Goal: Task Accomplishment & Management: Use online tool/utility

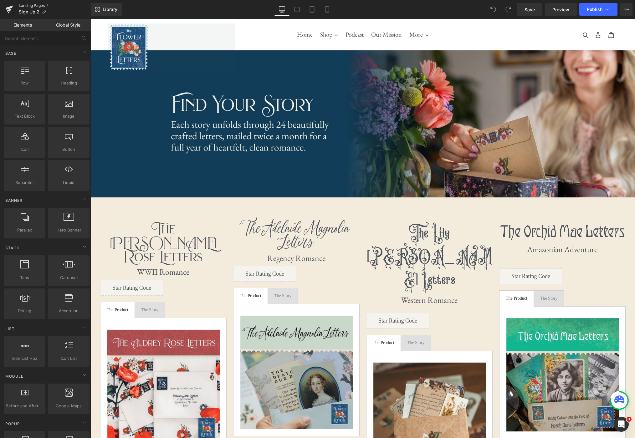
click at [32, 6] on link "Landing Pages" at bounding box center [55, 5] width 72 height 5
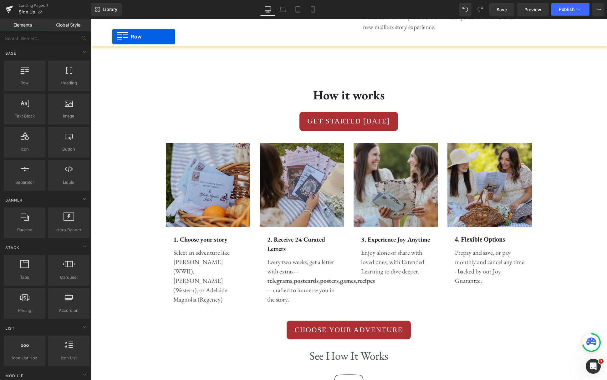
scroll to position [1396, 0]
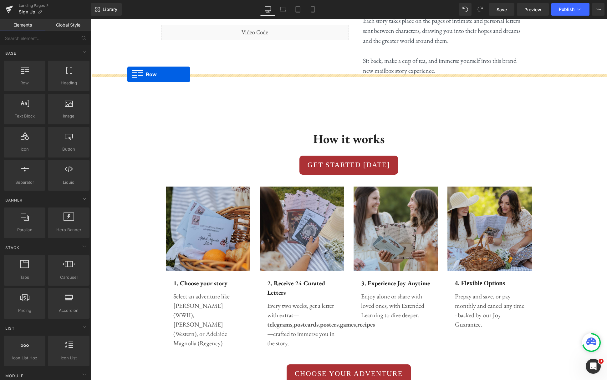
drag, startPoint x: 95, startPoint y: 152, endPoint x: 127, endPoint y: 74, distance: 84.4
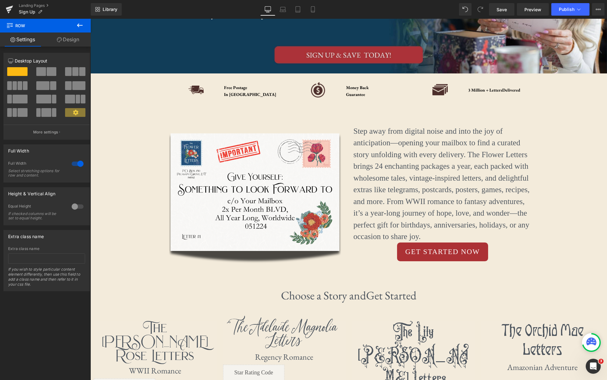
scroll to position [0, 0]
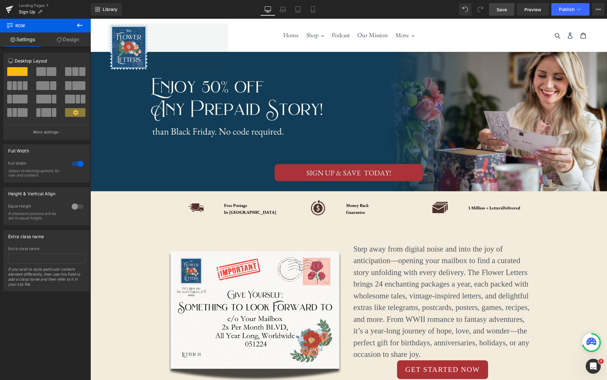
drag, startPoint x: 513, startPoint y: 11, endPoint x: 358, endPoint y: 24, distance: 156.0
click at [513, 11] on link "Save" at bounding box center [501, 9] width 25 height 13
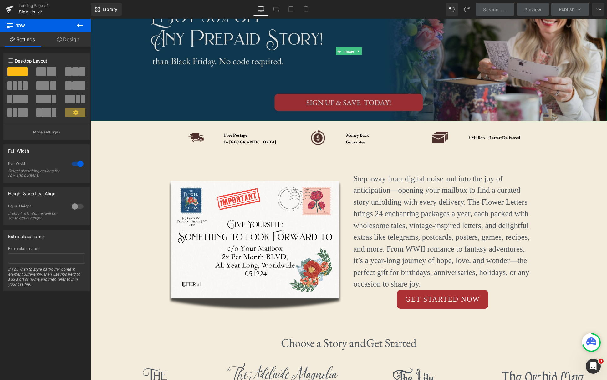
scroll to position [100, 0]
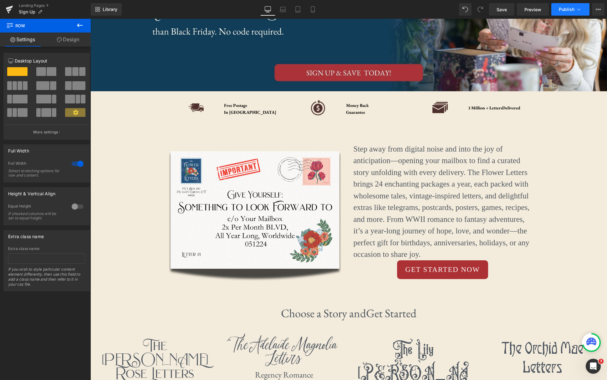
click at [573, 14] on button "Publish" at bounding box center [570, 9] width 38 height 13
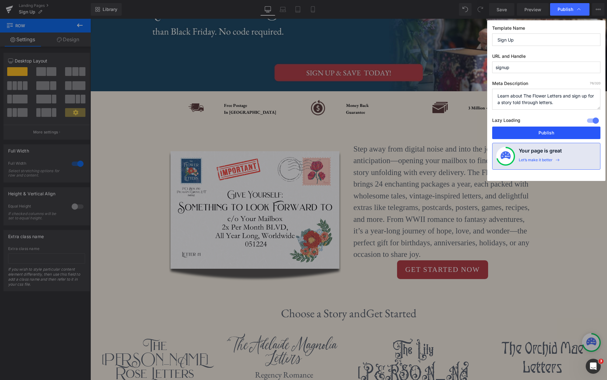
click at [550, 137] on button "Publish" at bounding box center [546, 133] width 108 height 13
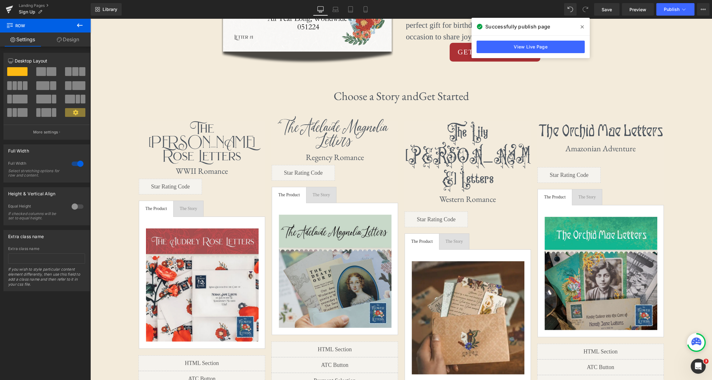
scroll to position [315, 0]
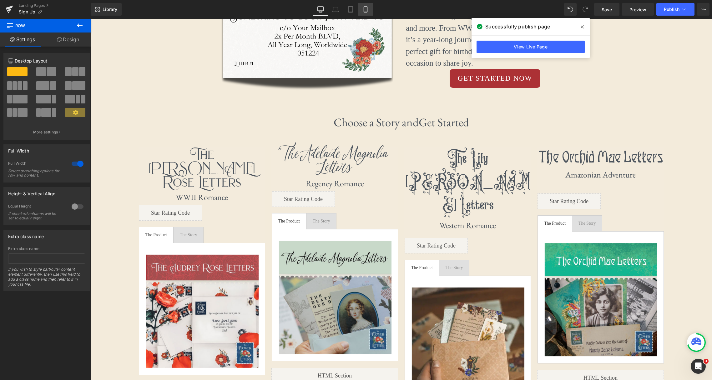
click at [368, 10] on icon at bounding box center [365, 9] width 6 height 6
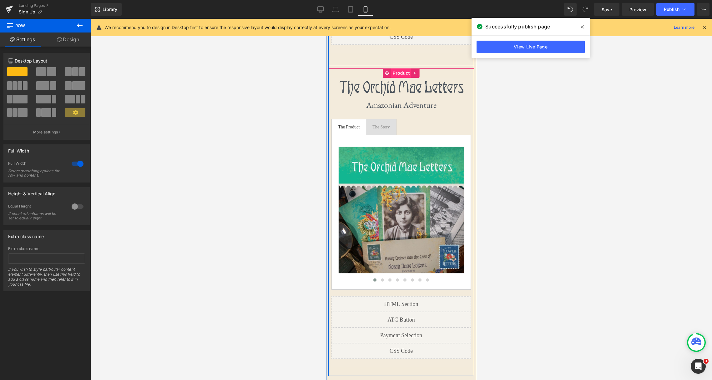
scroll to position [1657, 0]
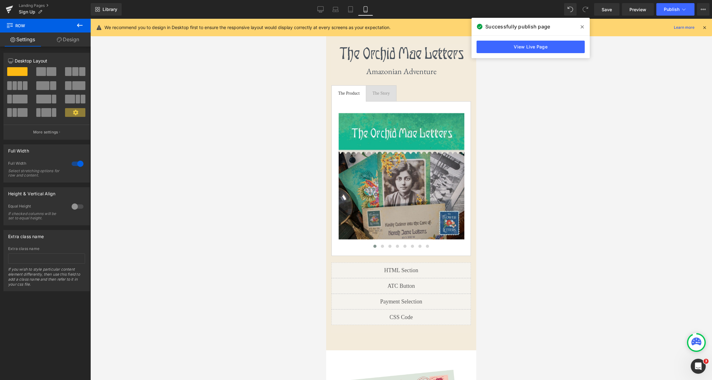
click at [78, 26] on icon at bounding box center [80, 25] width 6 height 4
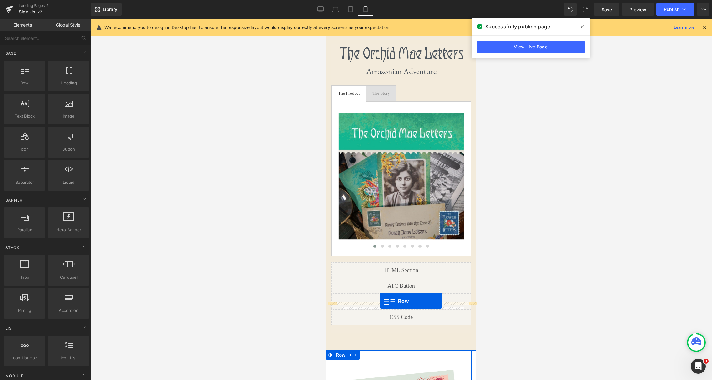
drag, startPoint x: 357, startPoint y: 94, endPoint x: 379, endPoint y: 301, distance: 208.3
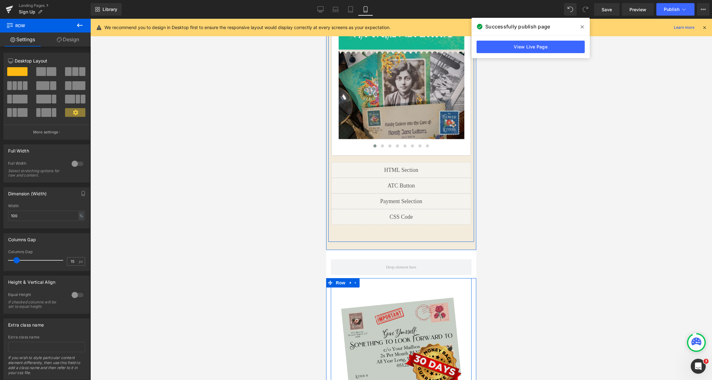
scroll to position [1815, 0]
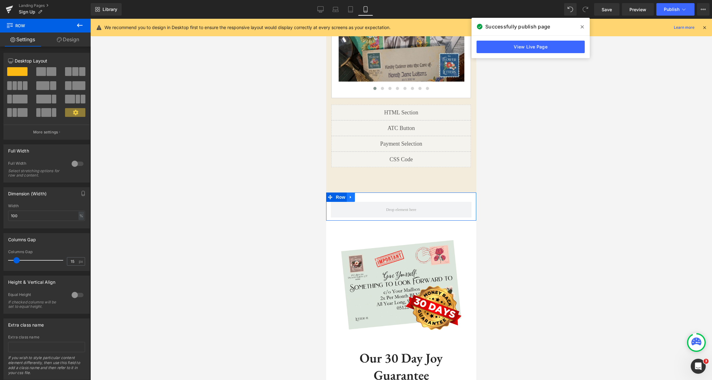
click at [353, 195] on icon at bounding box center [351, 197] width 4 height 5
click at [367, 195] on icon at bounding box center [367, 197] width 4 height 4
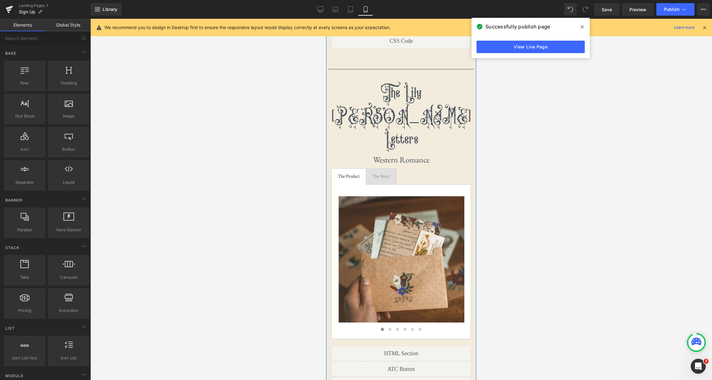
scroll to position [1242, 0]
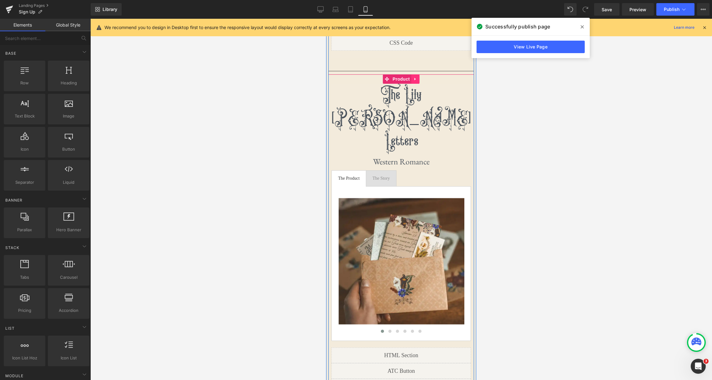
click at [418, 77] on link at bounding box center [416, 78] width 8 height 9
click at [413, 78] on icon at bounding box center [411, 79] width 4 height 4
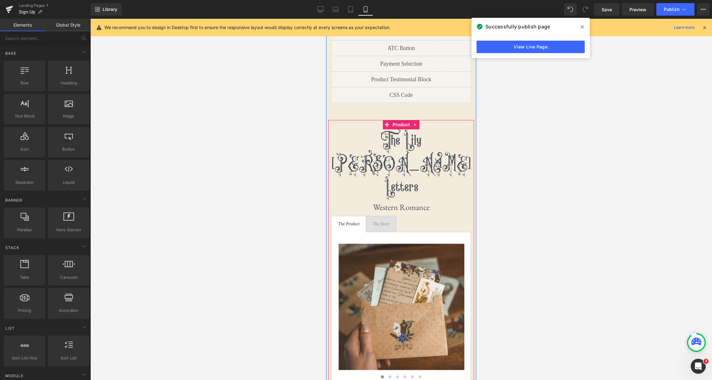
scroll to position [1565, 0]
click at [401, 120] on span "Product" at bounding box center [401, 124] width 20 height 9
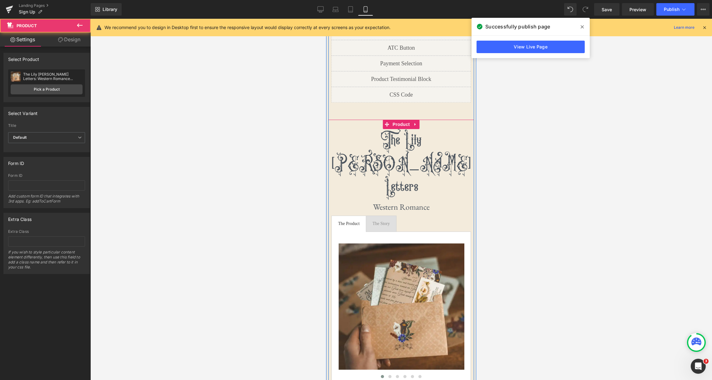
scroll to position [1573, 0]
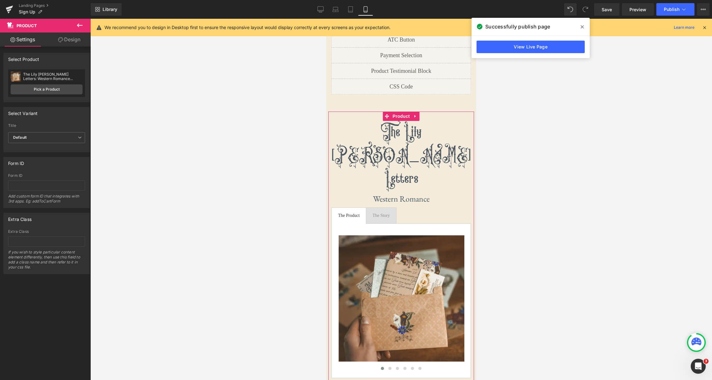
click at [72, 41] on link "Design" at bounding box center [69, 40] width 45 height 14
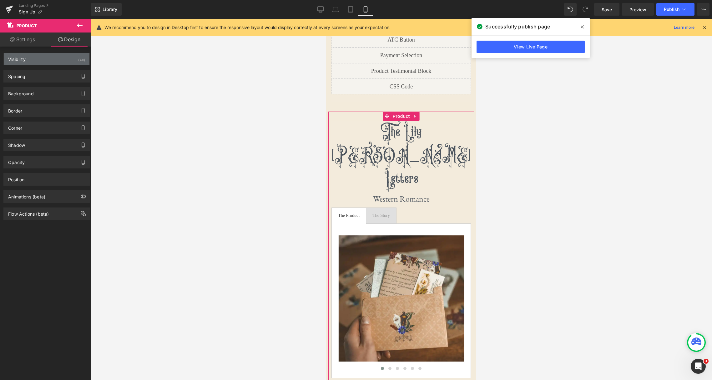
click at [76, 61] on div "Visibility (All)" at bounding box center [47, 59] width 86 height 12
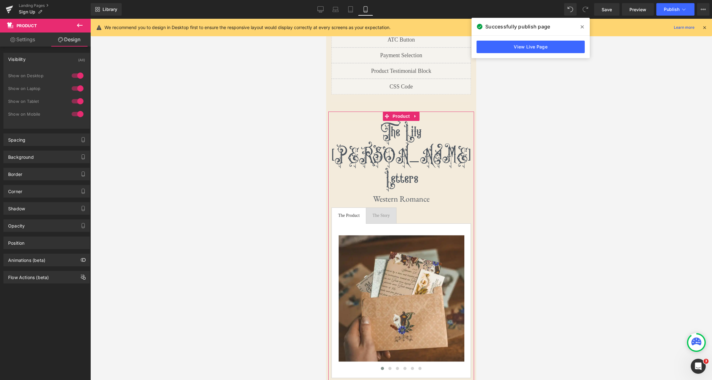
click at [76, 75] on div at bounding box center [77, 76] width 15 height 10
drag, startPoint x: 76, startPoint y: 87, endPoint x: 77, endPoint y: 96, distance: 8.6
click at [76, 87] on div at bounding box center [77, 89] width 15 height 10
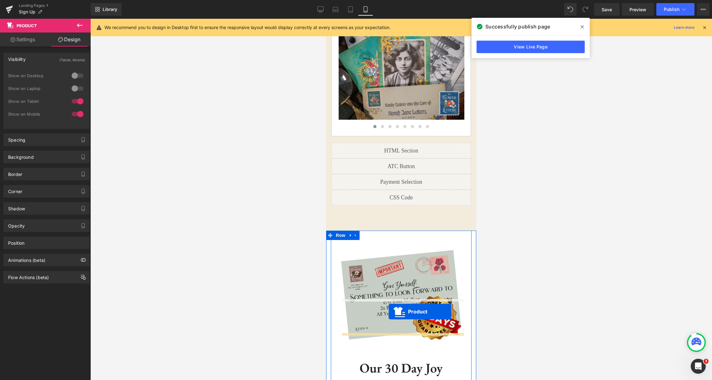
scroll to position [1805, 0]
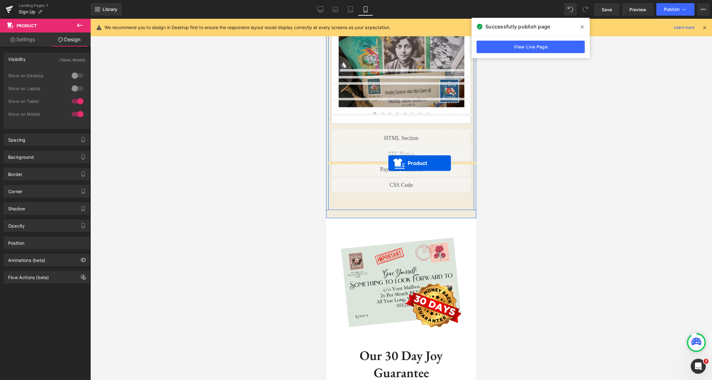
drag, startPoint x: 387, startPoint y: 66, endPoint x: 388, endPoint y: 163, distance: 97.0
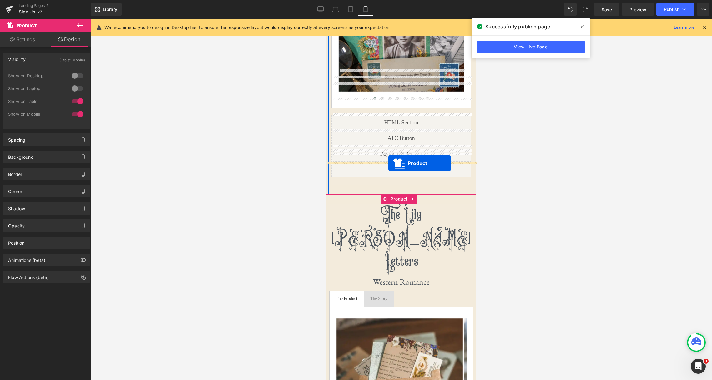
scroll to position [1789, 0]
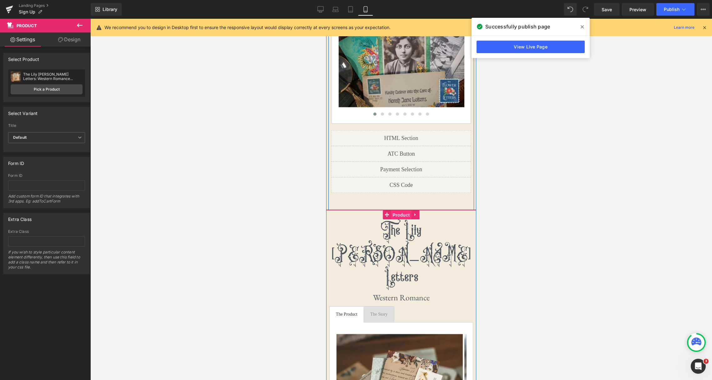
click at [405, 210] on span "Product" at bounding box center [401, 214] width 20 height 9
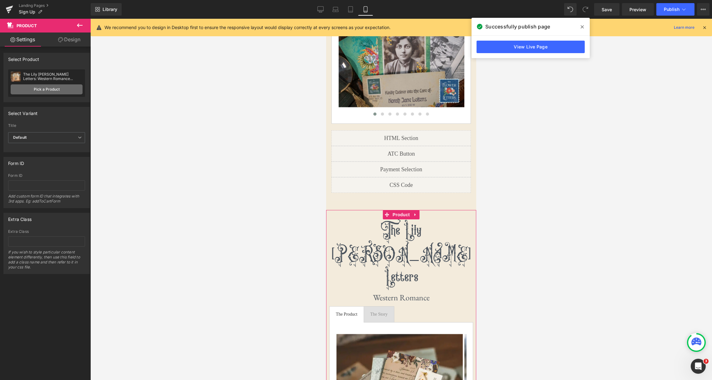
click at [47, 87] on link "Pick a Product" at bounding box center [47, 89] width 72 height 10
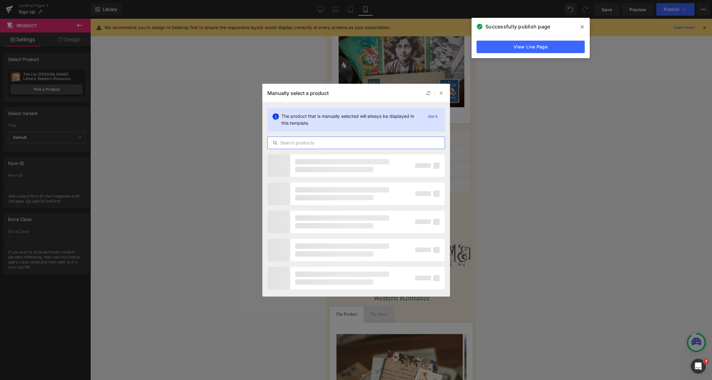
click at [329, 141] on input "text" at bounding box center [356, 143] width 177 height 8
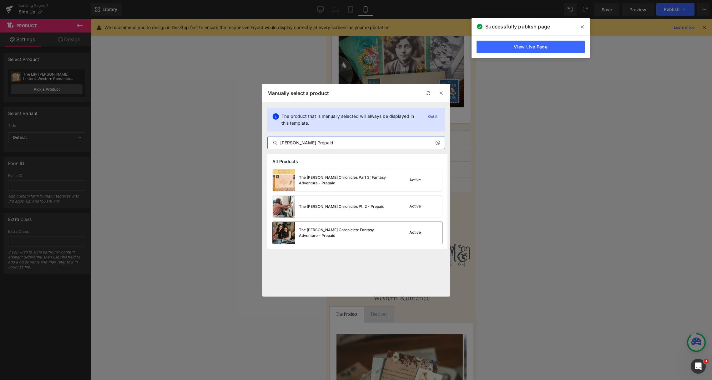
type input "Norah Aven Prepaid"
click at [331, 236] on div "The Norah Aven Chronicles: Fantasy Adventure - Prepaid" at bounding box center [346, 232] width 94 height 11
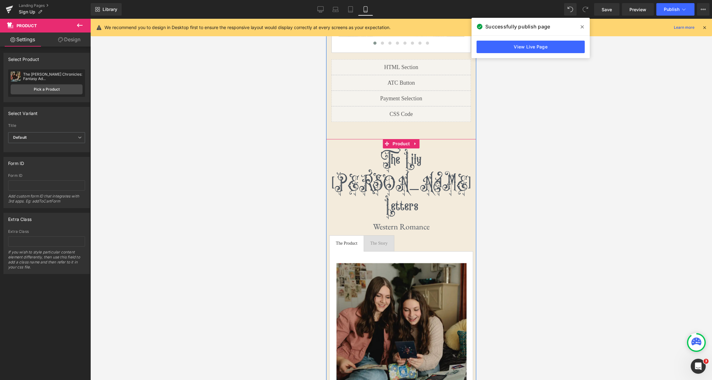
scroll to position [1832, 0]
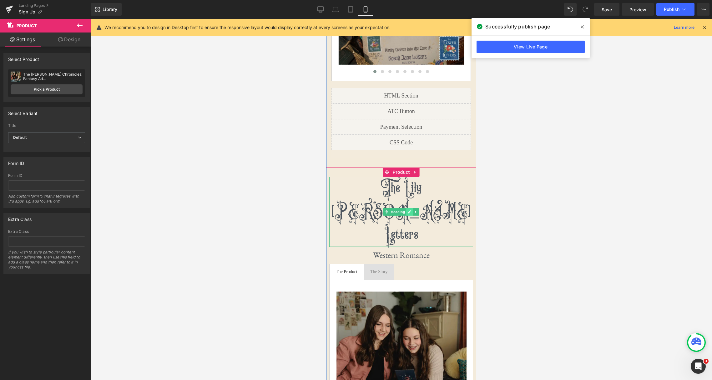
click at [408, 208] on link at bounding box center [410, 212] width 7 height 8
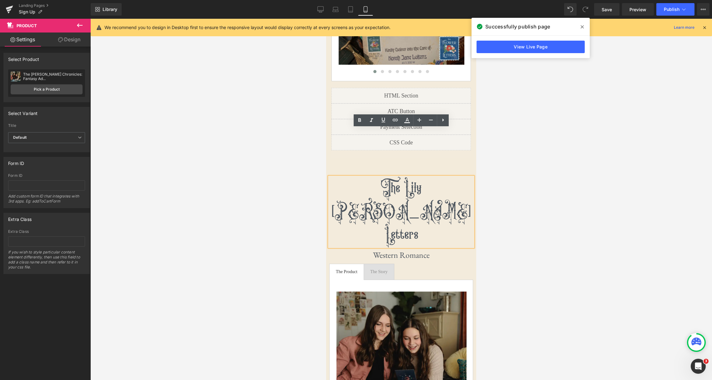
click at [408, 177] on h1 "The Lily [PERSON_NAME] Letters" at bounding box center [401, 212] width 144 height 70
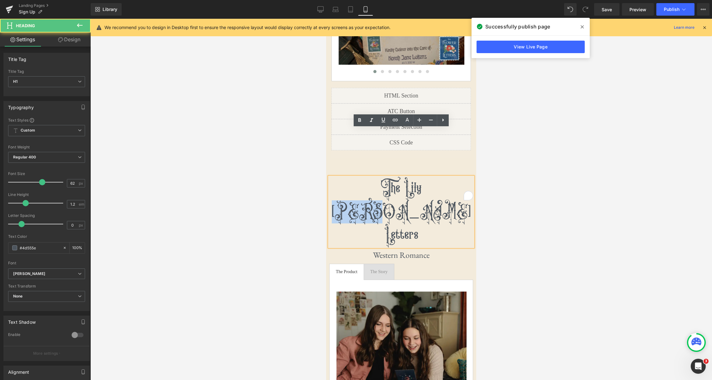
click at [408, 177] on h1 "The Lily [PERSON_NAME] Letters" at bounding box center [401, 212] width 144 height 70
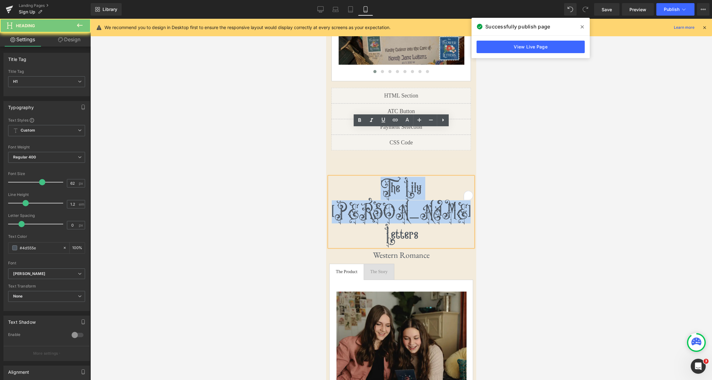
click at [408, 177] on h1 "The Lily [PERSON_NAME] Letters" at bounding box center [401, 212] width 144 height 70
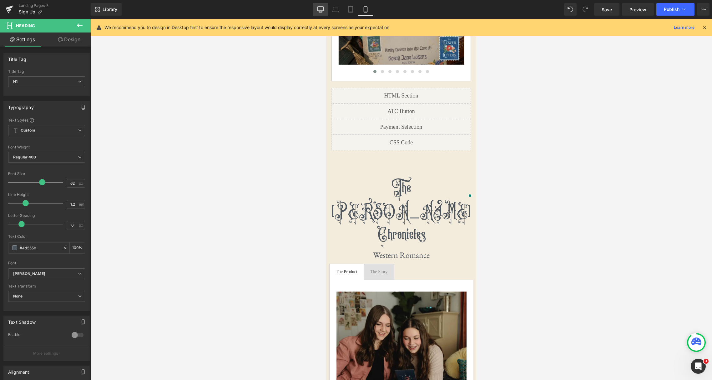
click at [318, 12] on icon at bounding box center [320, 9] width 6 height 6
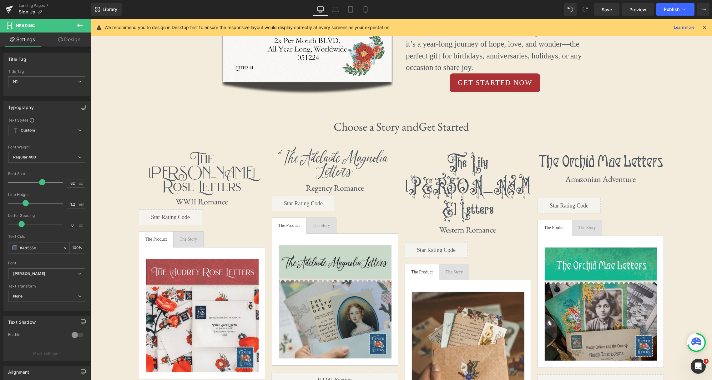
scroll to position [253, 0]
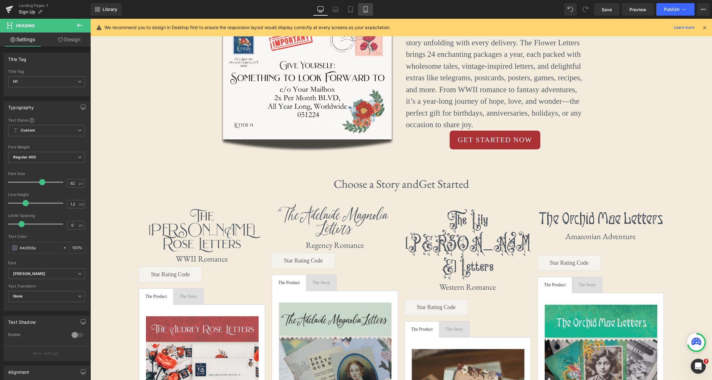
click at [368, 8] on icon at bounding box center [365, 9] width 6 height 6
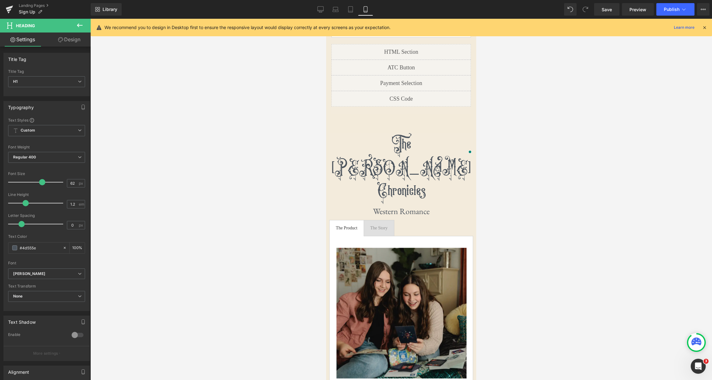
scroll to position [1879, 0]
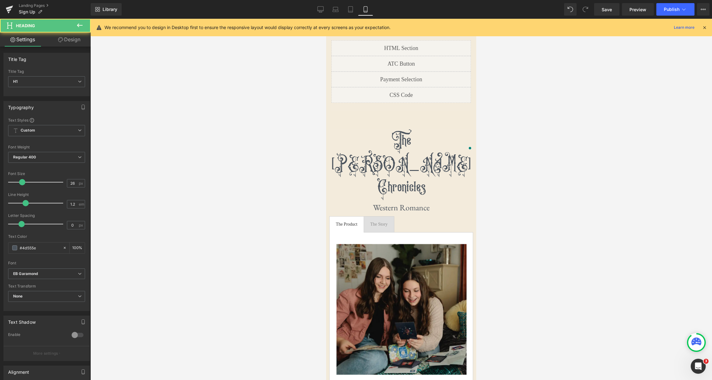
click at [422, 203] on h1 "Western Romance" at bounding box center [401, 208] width 144 height 10
click at [427, 203] on h1 "Western Romance" at bounding box center [401, 208] width 144 height 10
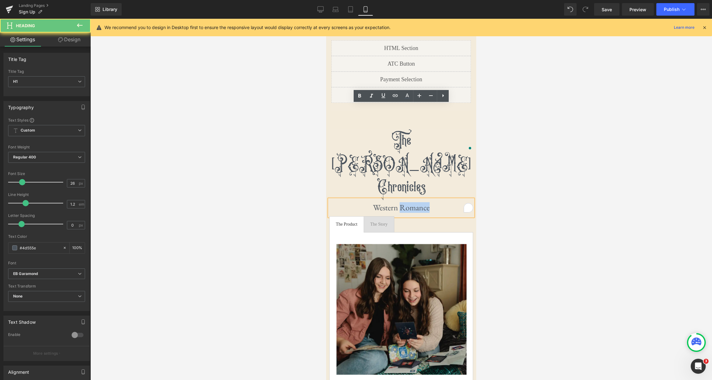
click at [427, 203] on h1 "Western Romance" at bounding box center [401, 208] width 144 height 10
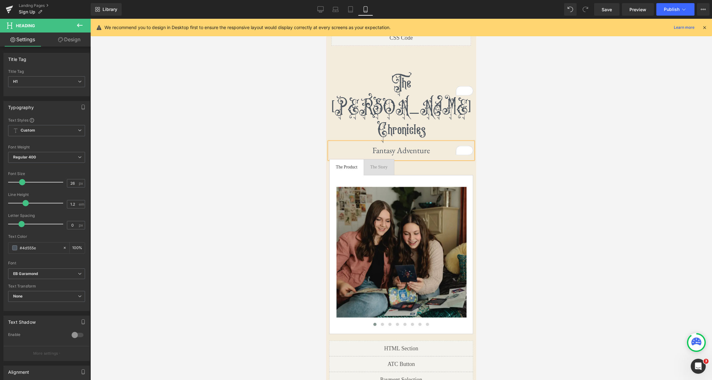
scroll to position [1895, 0]
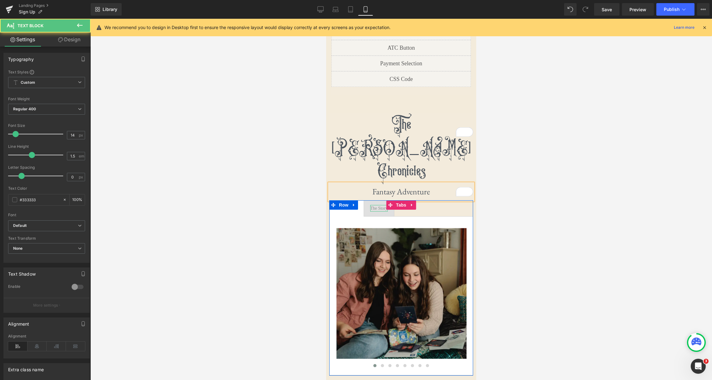
click at [378, 205] on div "The Story" at bounding box center [379, 208] width 18 height 7
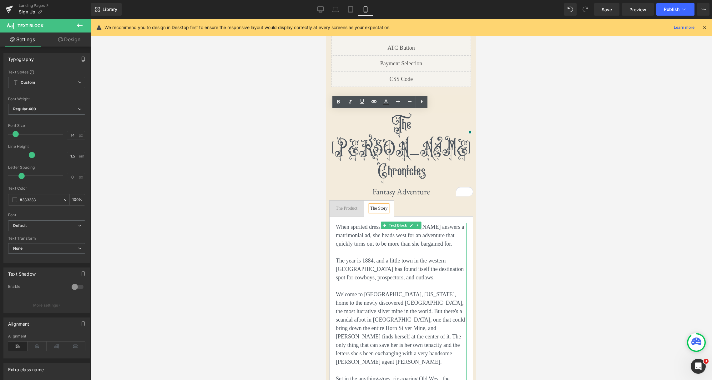
click at [411, 224] on icon at bounding box center [411, 225] width 3 height 3
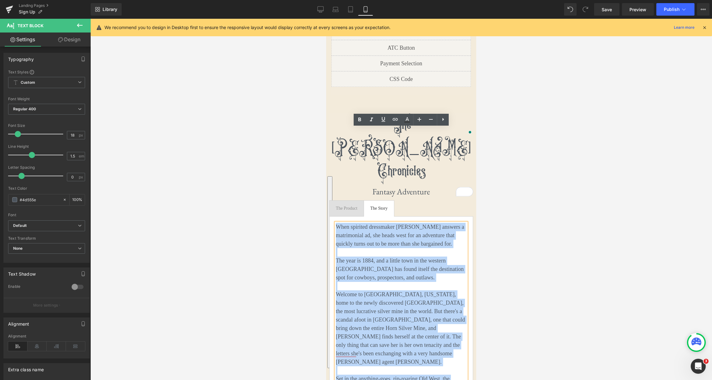
drag, startPoint x: 336, startPoint y: 132, endPoint x: 400, endPoint y: 315, distance: 193.9
click at [399, 317] on div "When spirited dressmaker Lily Clara Moore answers a matrimonial ad, she heads w…" at bounding box center [401, 328] width 131 height 211
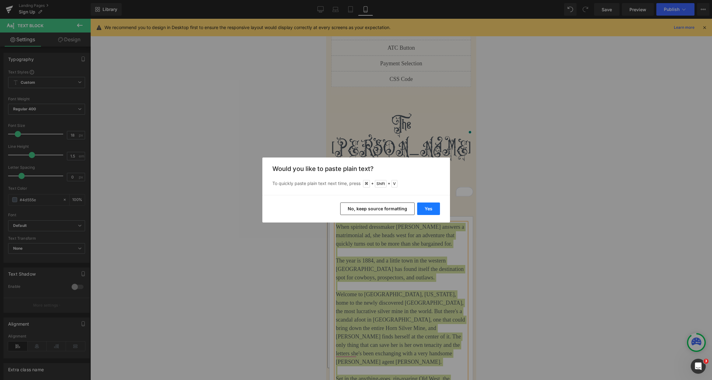
click at [424, 208] on button "Yes" at bounding box center [428, 209] width 23 height 13
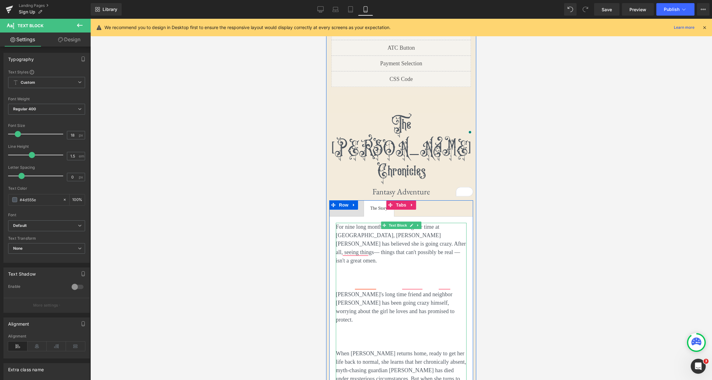
click at [365, 282] on p "To enrich screen reader interactions, please activate Accessibility in Grammarl…" at bounding box center [401, 286] width 131 height 8
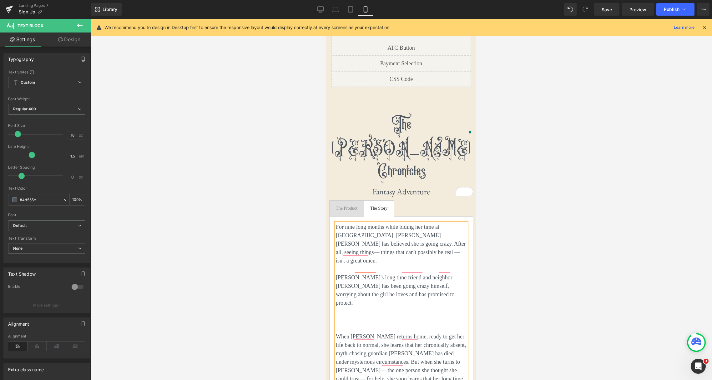
click at [368, 324] on p "To enrich screen reader interactions, please activate Accessibility in Grammarl…" at bounding box center [401, 328] width 131 height 8
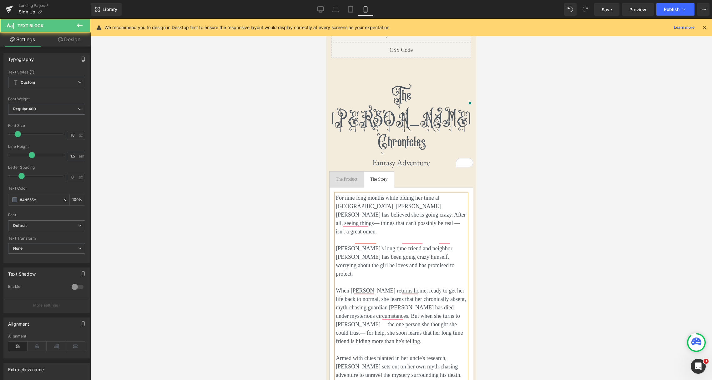
scroll to position [1925, 0]
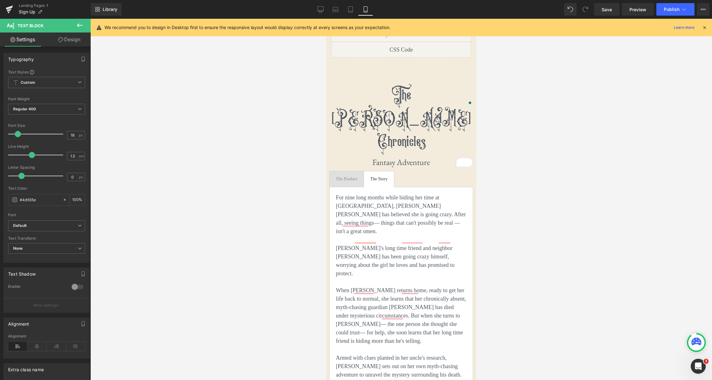
click at [362, 354] on div "Rendering Content" at bounding box center [356, 355] width 38 height 7
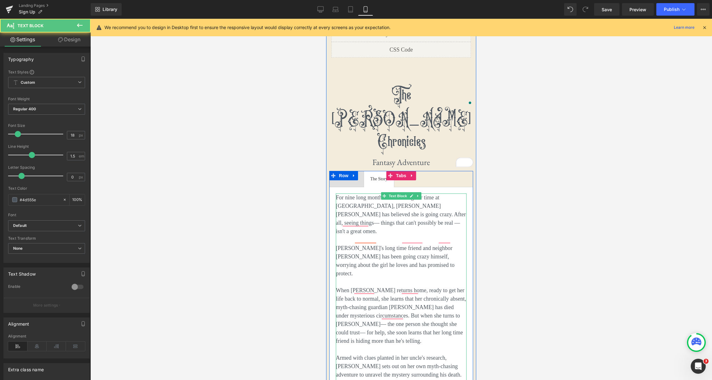
drag, startPoint x: 382, startPoint y: 348, endPoint x: 693, endPoint y: 371, distance: 311.4
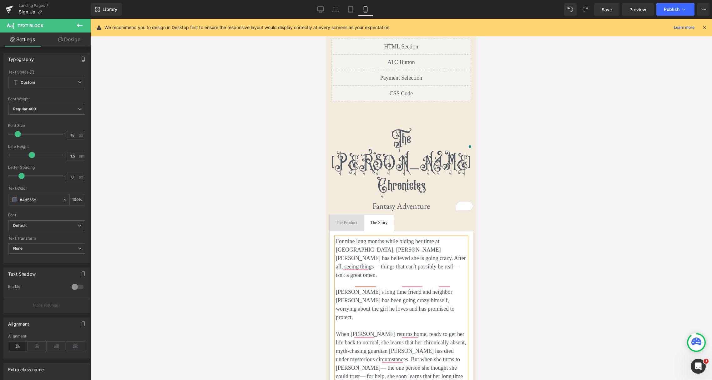
scroll to position [1875, 0]
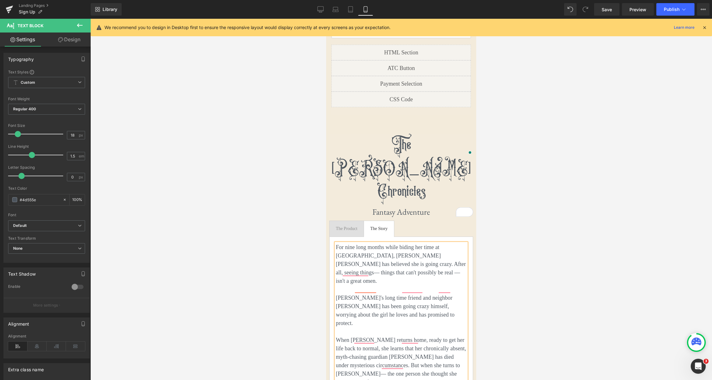
click at [348, 221] on div "First letter mails in 1-3 business days! Text Block Row Liquid Image Sold out T…" at bounding box center [401, 371] width 144 height 300
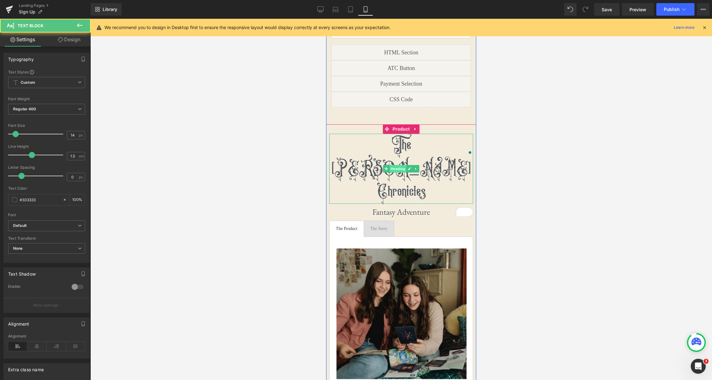
click at [400, 165] on span "Heading" at bounding box center [398, 169] width 17 height 8
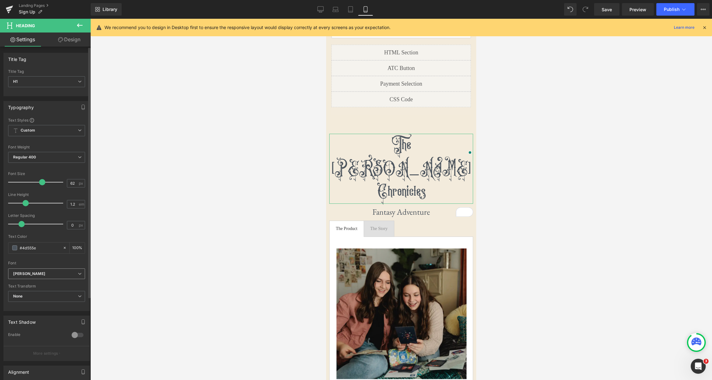
click at [72, 274] on b "[PERSON_NAME]" at bounding box center [45, 273] width 65 height 5
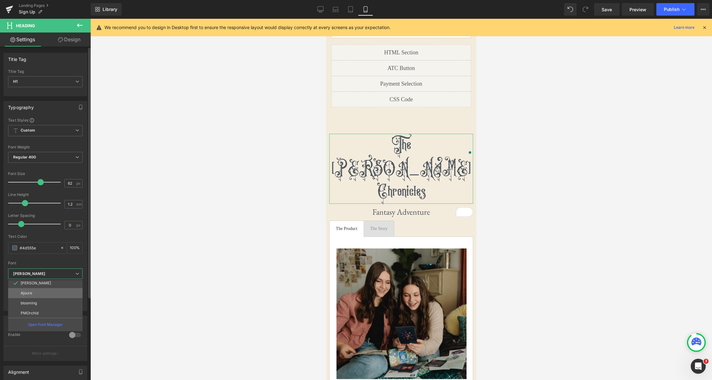
scroll to position [116, 0]
click at [55, 293] on li "Ajoure" at bounding box center [46, 289] width 77 height 10
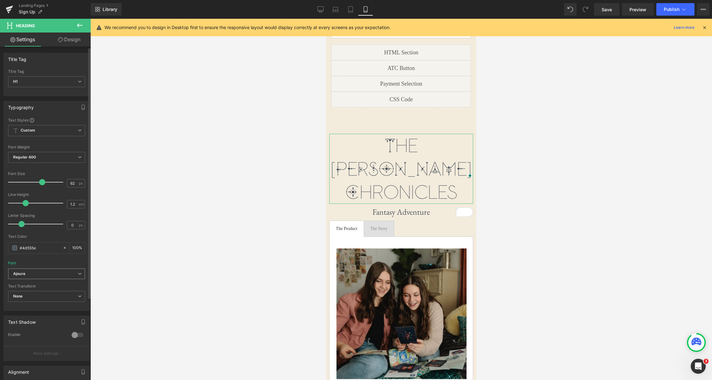
scroll to position [1, 0]
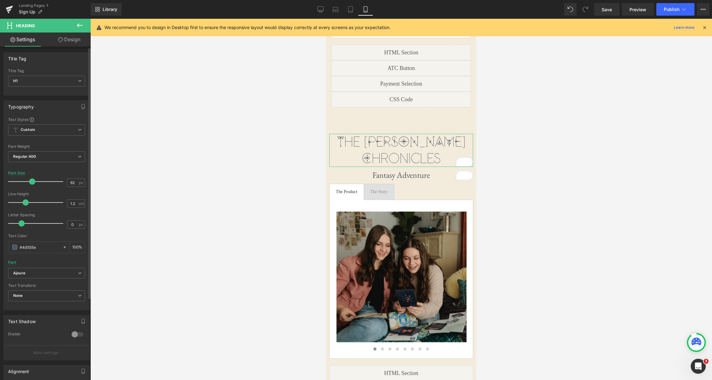
drag, startPoint x: 39, startPoint y: 181, endPoint x: 61, endPoint y: 180, distance: 22.2
click at [29, 180] on span at bounding box center [32, 182] width 6 height 6
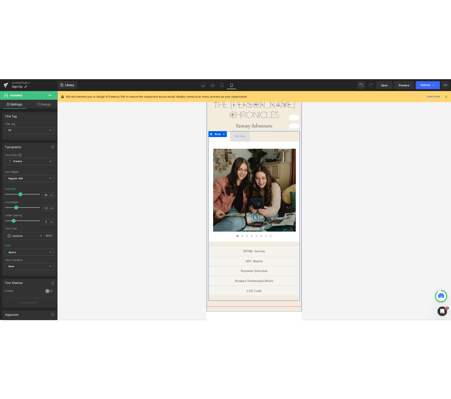
scroll to position [1977, 0]
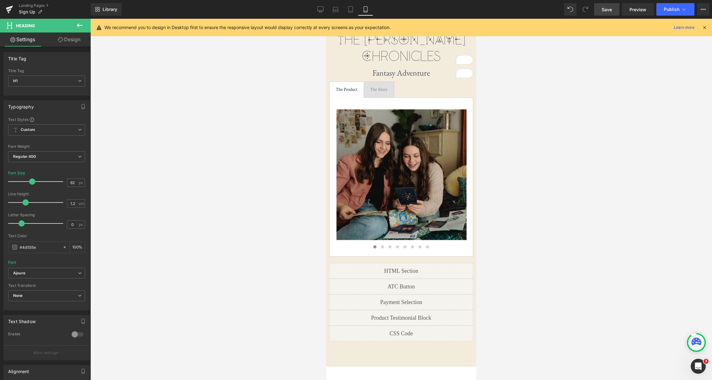
click at [606, 13] on span "Save" at bounding box center [607, 9] width 10 height 7
click at [606, 14] on link "Preview" at bounding box center [638, 9] width 32 height 13
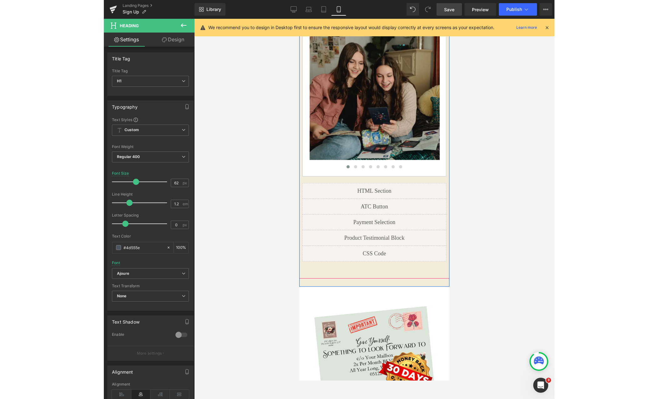
scroll to position [2089, 0]
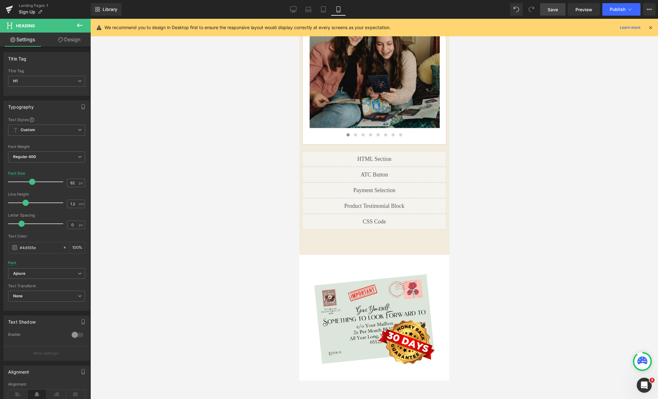
click at [80, 24] on icon at bounding box center [80, 26] width 8 height 8
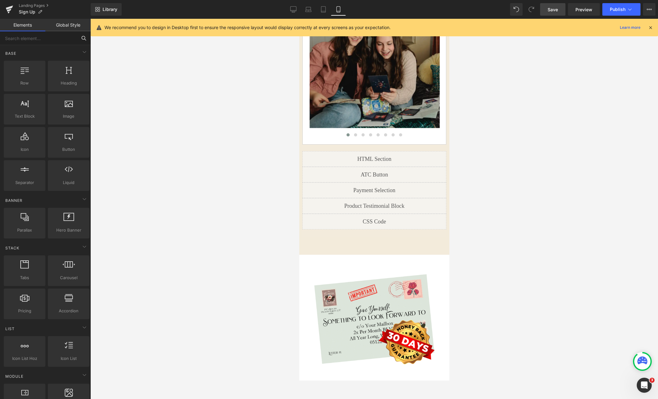
click at [49, 38] on input "text" at bounding box center [38, 38] width 77 height 14
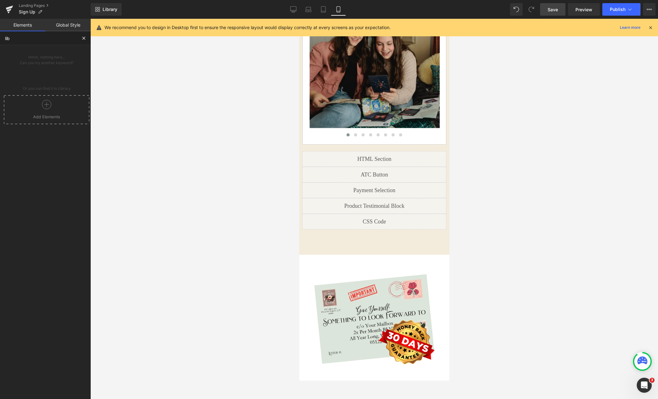
click at [53, 112] on div at bounding box center [46, 107] width 83 height 14
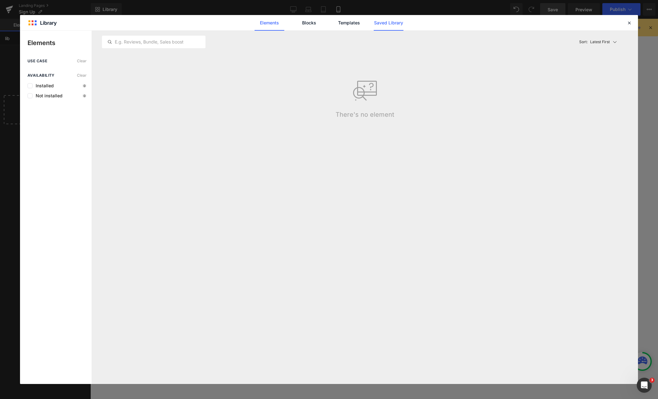
type input "lib"
click at [392, 24] on link "Saved Library" at bounding box center [389, 23] width 30 height 16
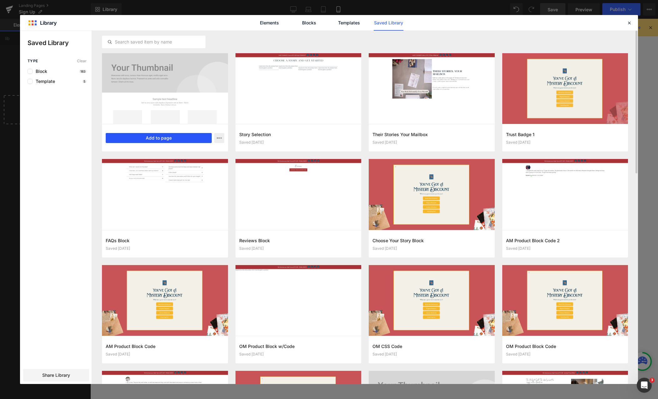
click at [165, 141] on button "Add to page" at bounding box center [159, 138] width 106 height 10
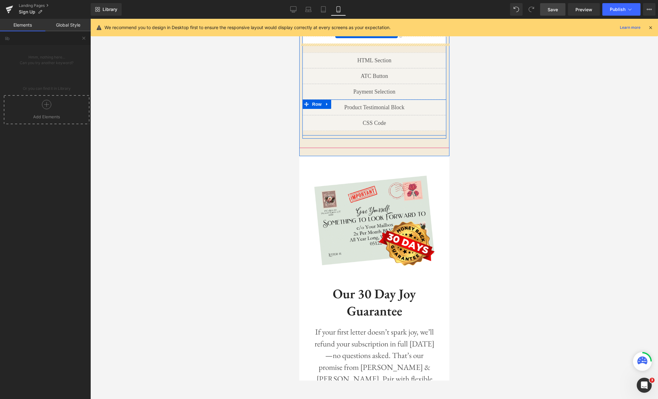
scroll to position [2132, 0]
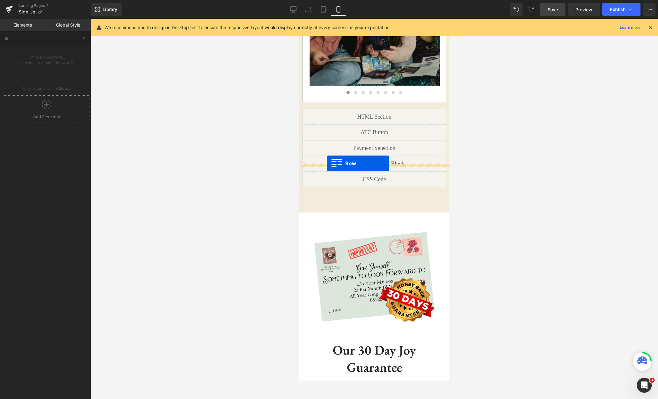
drag, startPoint x: 303, startPoint y: 174, endPoint x: 327, endPoint y: 163, distance: 26.0
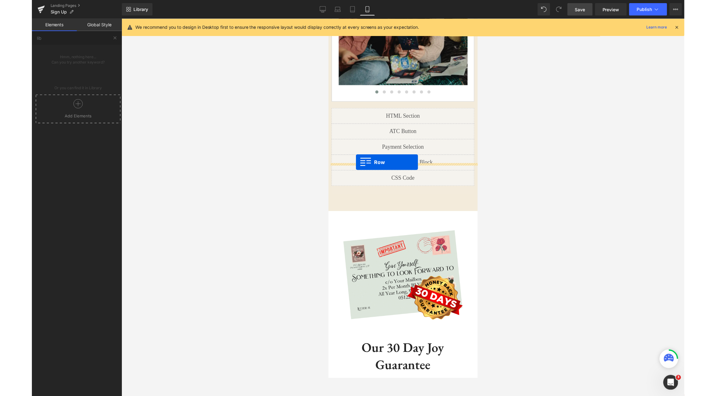
scroll to position [2132, 0]
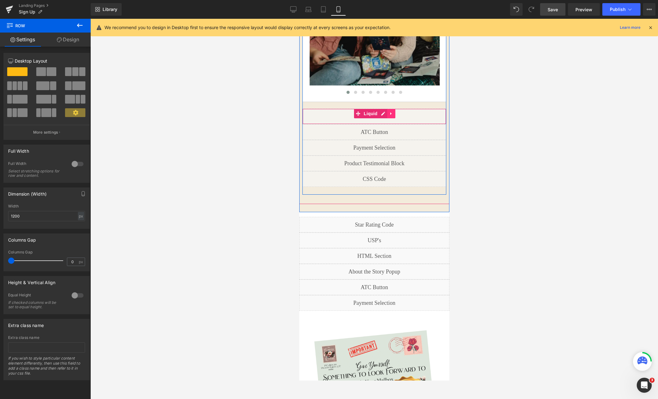
click at [394, 109] on link at bounding box center [391, 113] width 8 height 9
click at [394, 111] on icon at bounding box center [395, 113] width 4 height 4
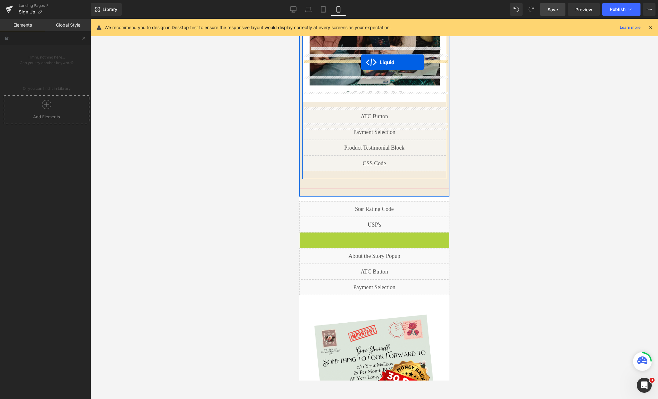
drag, startPoint x: 357, startPoint y: 190, endPoint x: 361, endPoint y: 62, distance: 128.0
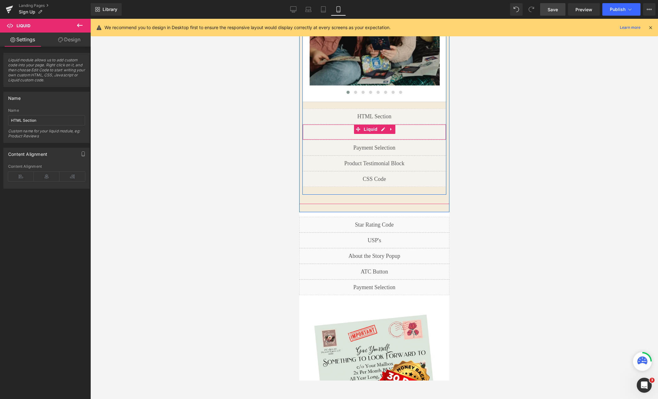
click at [392, 127] on icon at bounding box center [391, 129] width 4 height 5
click at [393, 127] on icon at bounding box center [395, 129] width 4 height 4
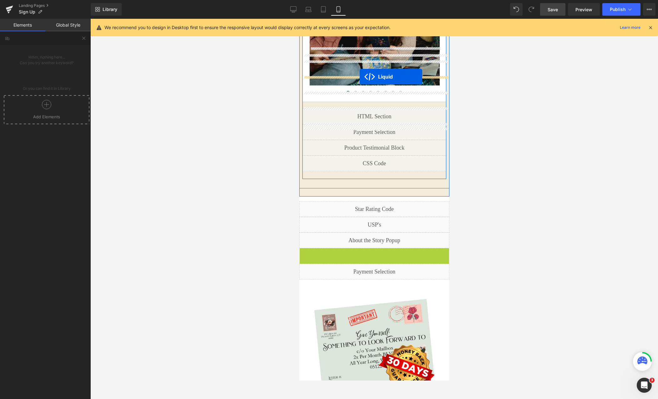
drag, startPoint x: 357, startPoint y: 205, endPoint x: 359, endPoint y: 77, distance: 128.2
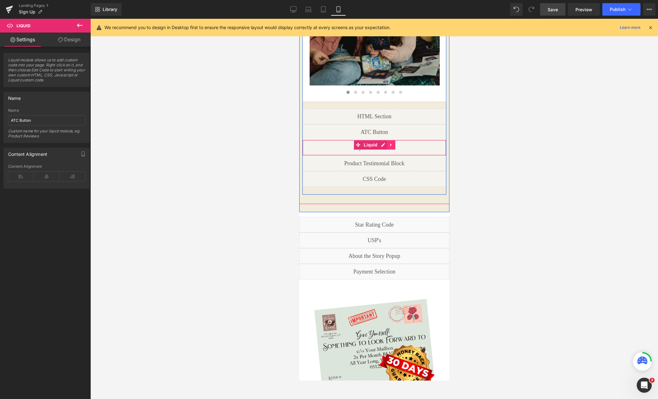
click at [393, 140] on link at bounding box center [391, 144] width 8 height 9
click at [393, 143] on icon at bounding box center [395, 145] width 4 height 4
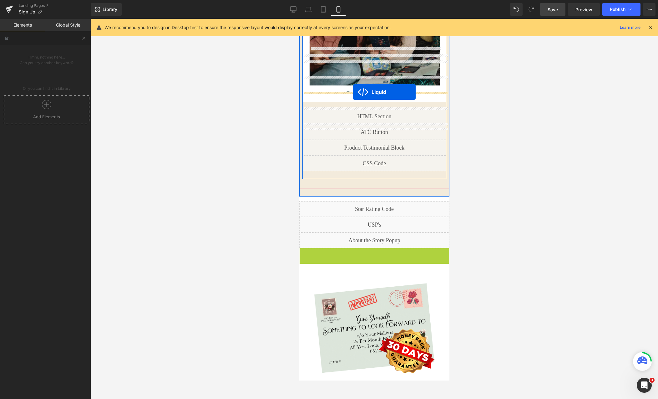
drag, startPoint x: 355, startPoint y: 205, endPoint x: 353, endPoint y: 92, distance: 112.9
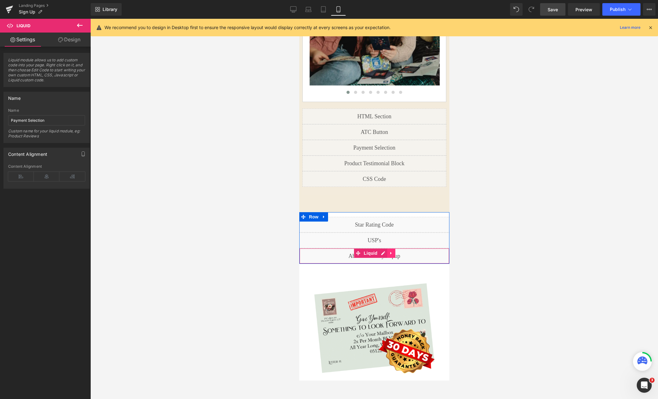
click at [392, 251] on icon at bounding box center [391, 253] width 4 height 5
click at [394, 251] on icon at bounding box center [395, 253] width 4 height 4
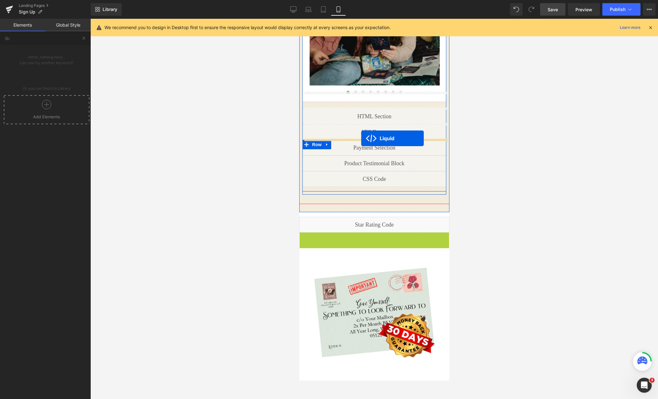
drag, startPoint x: 357, startPoint y: 190, endPoint x: 361, endPoint y: 138, distance: 52.1
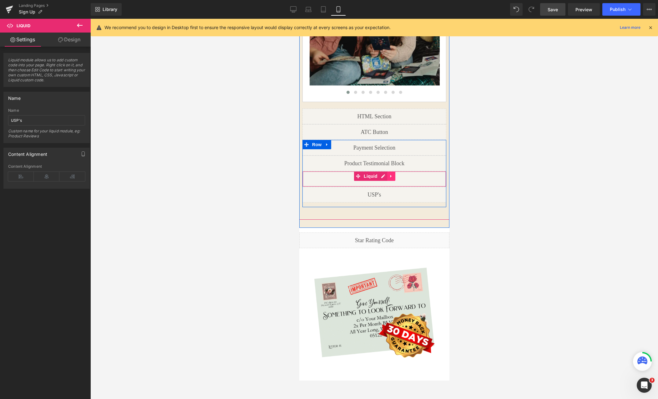
click at [392, 174] on icon at bounding box center [391, 176] width 4 height 5
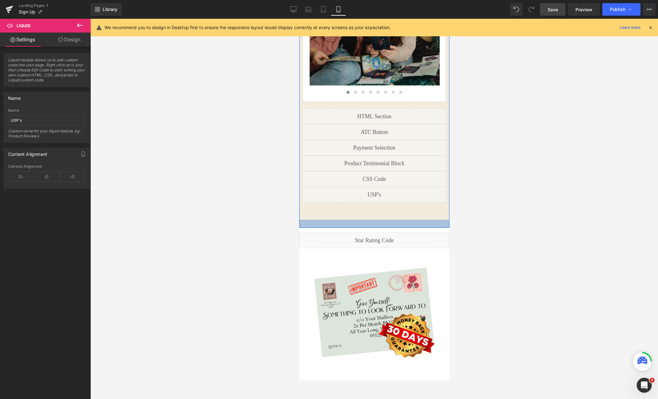
drag, startPoint x: 394, startPoint y: 128, endPoint x: 401, endPoint y: 175, distance: 47.7
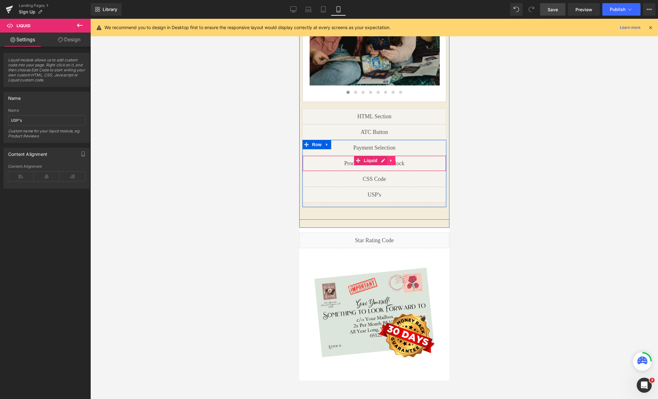
click at [393, 156] on link at bounding box center [391, 160] width 8 height 9
click at [393, 158] on icon at bounding box center [395, 160] width 4 height 5
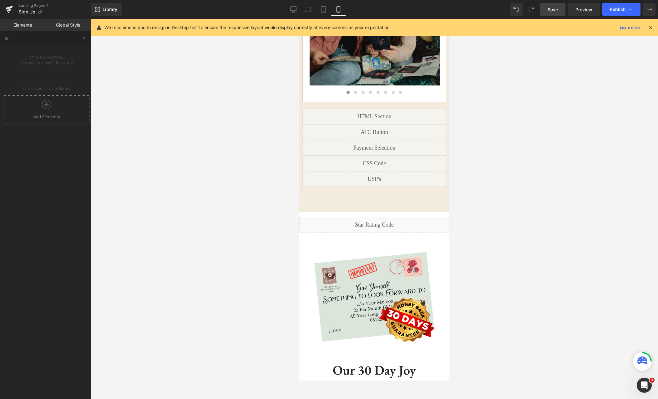
click at [552, 13] on span "Save" at bounding box center [553, 9] width 10 height 7
click at [588, 11] on span "Preview" at bounding box center [583, 9] width 17 height 7
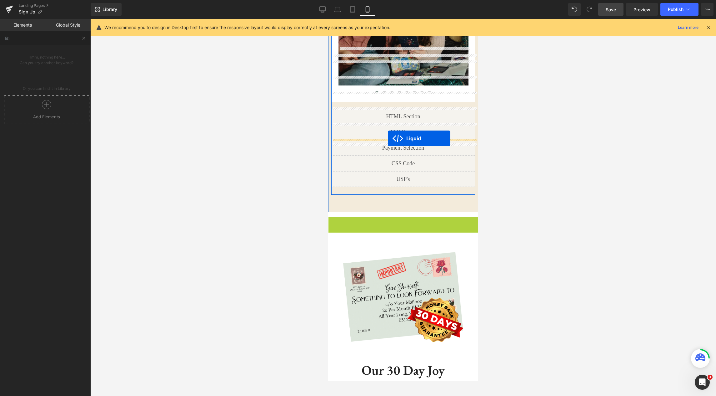
drag, startPoint x: 387, startPoint y: 171, endPoint x: 388, endPoint y: 138, distance: 33.5
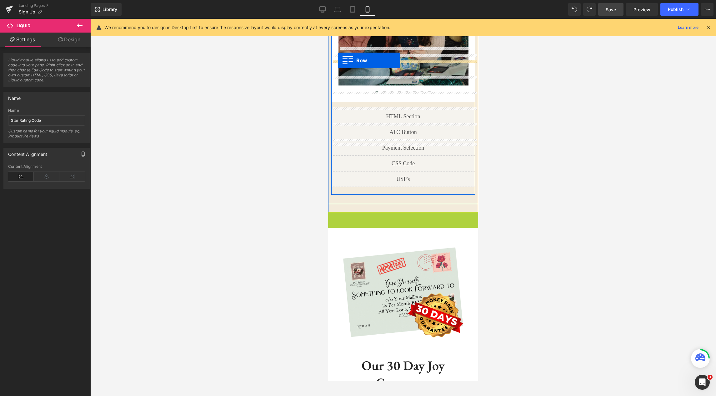
drag, startPoint x: 331, startPoint y: 168, endPoint x: 338, endPoint y: 60, distance: 108.4
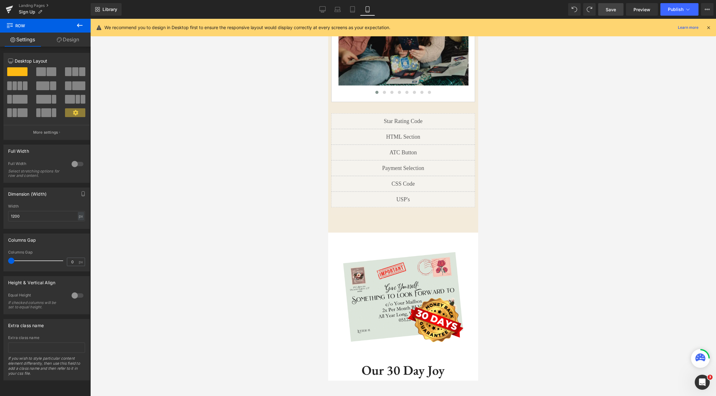
click at [80, 25] on icon at bounding box center [80, 26] width 8 height 8
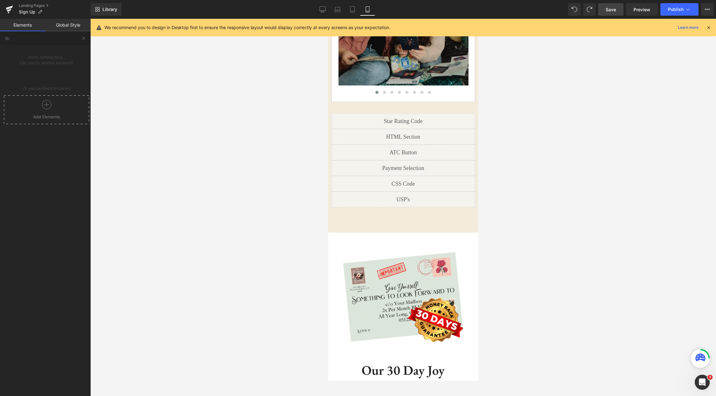
click at [49, 102] on icon at bounding box center [46, 104] width 9 height 9
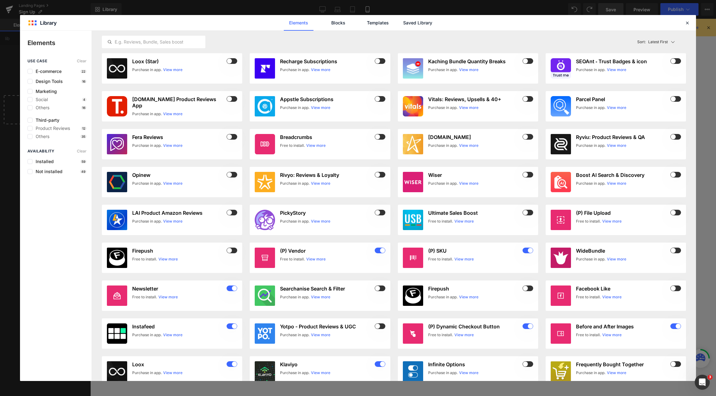
click at [434, 18] on div "Elements Blocks Templates Saved Library" at bounding box center [358, 23] width 159 height 16
click at [424, 23] on link "Saved Library" at bounding box center [418, 23] width 30 height 16
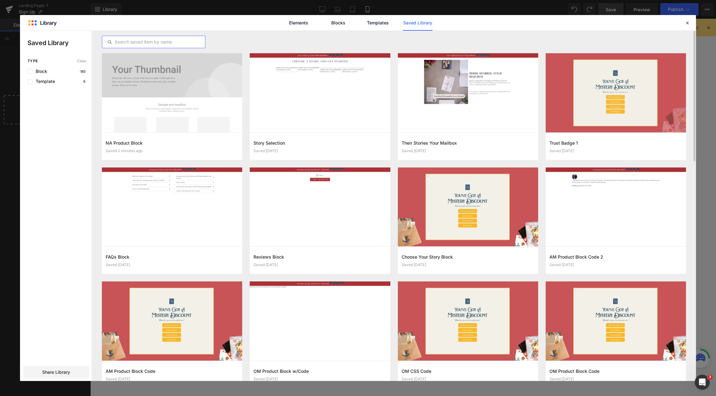
click at [170, 45] on input "text" at bounding box center [153, 42] width 103 height 8
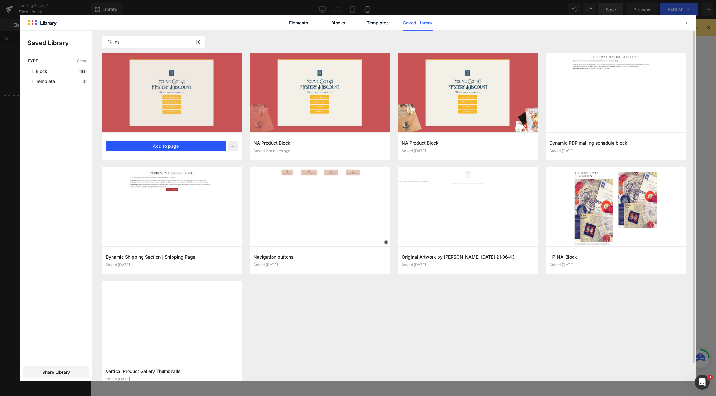
type input "na"
click at [186, 146] on button "Add to page" at bounding box center [166, 146] width 120 height 10
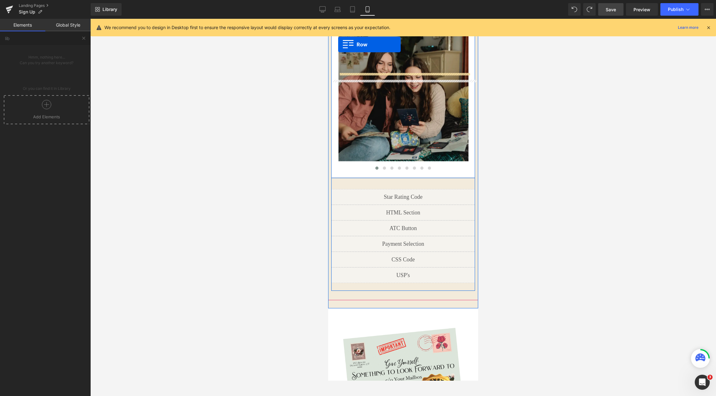
scroll to position [2025, 0]
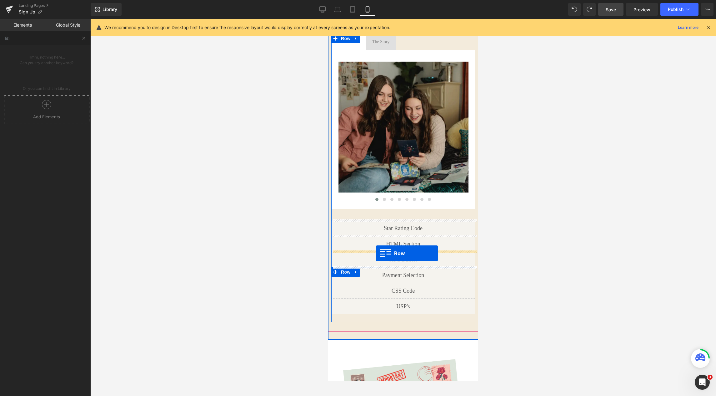
drag, startPoint x: 330, startPoint y: 130, endPoint x: 376, endPoint y: 253, distance: 131.0
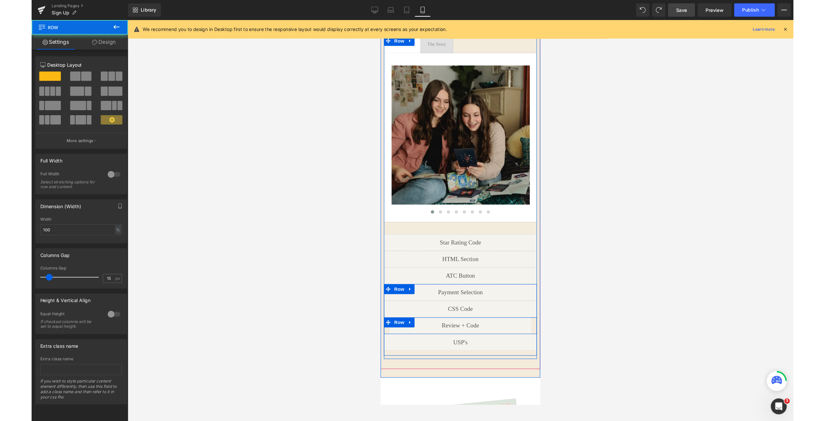
scroll to position [2025, 0]
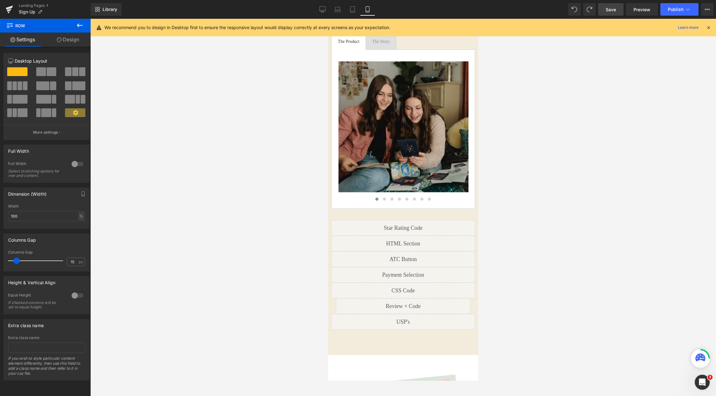
click at [605, 11] on link "Save" at bounding box center [611, 9] width 25 height 13
click at [554, 250] on div at bounding box center [403, 207] width 626 height 377
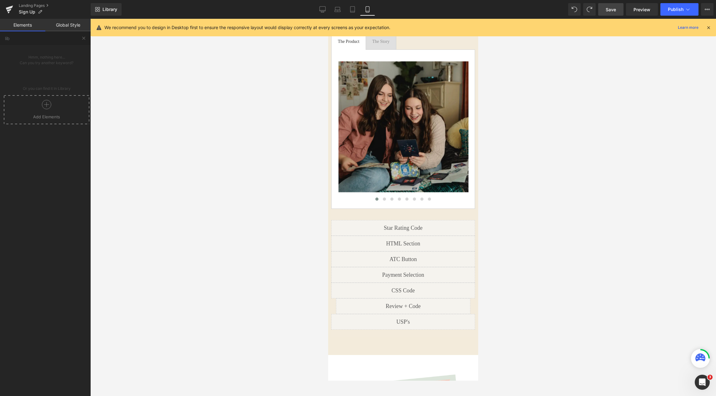
click at [606, 10] on span "Save" at bounding box center [611, 9] width 10 height 7
click at [606, 12] on span "Preview" at bounding box center [642, 9] width 17 height 7
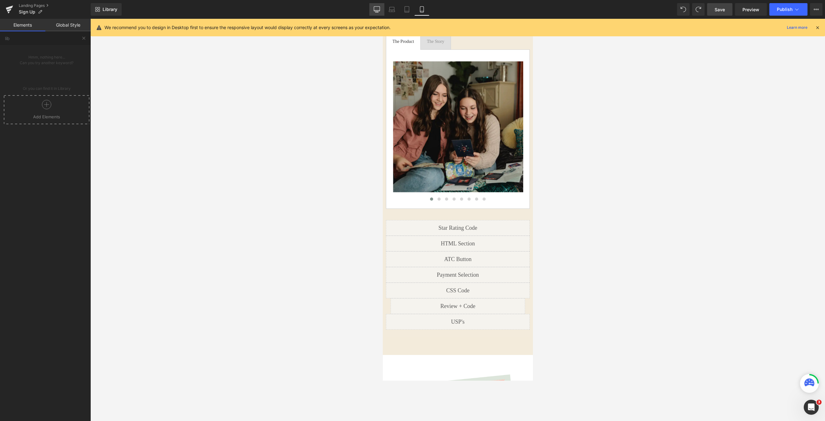
click at [374, 8] on link "Desktop" at bounding box center [376, 9] width 15 height 13
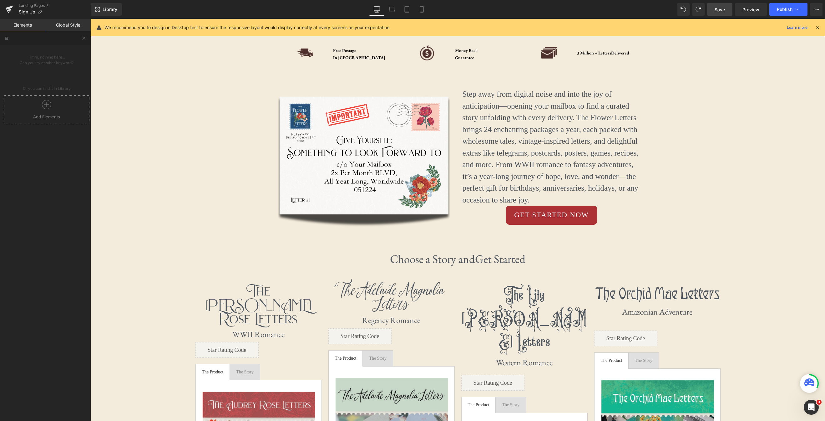
scroll to position [194, 0]
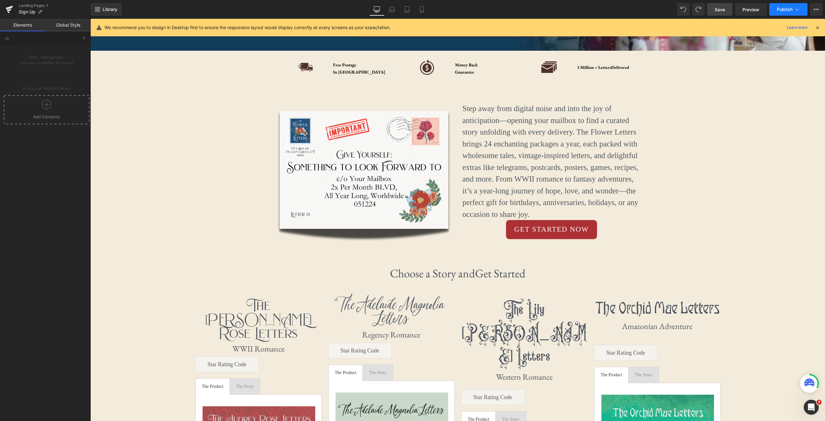
click at [606, 11] on button "Publish" at bounding box center [788, 9] width 38 height 13
click at [425, 11] on icon at bounding box center [422, 9] width 6 height 6
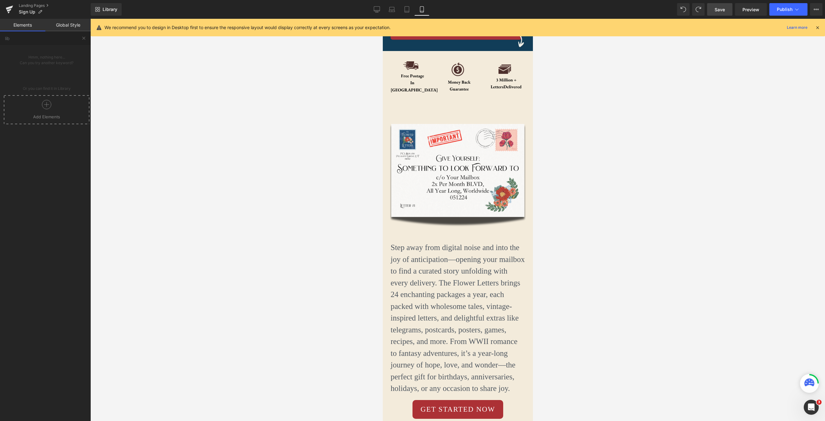
scroll to position [226, 0]
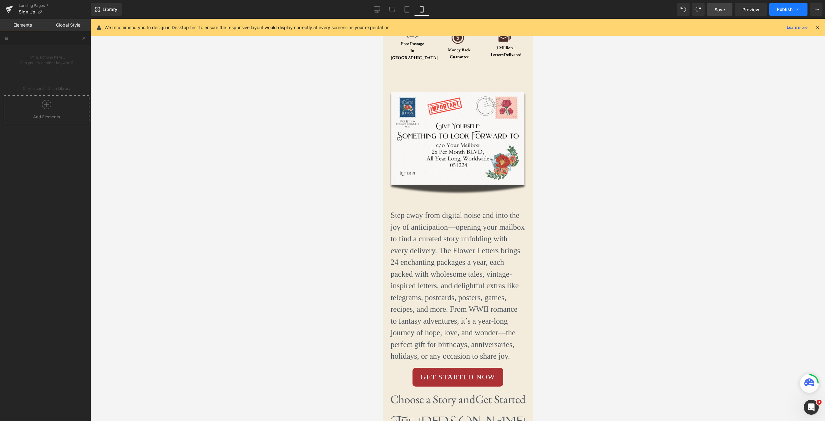
click at [606, 9] on icon at bounding box center [796, 9] width 3 height 2
click at [377, 10] on icon at bounding box center [377, 9] width 6 height 6
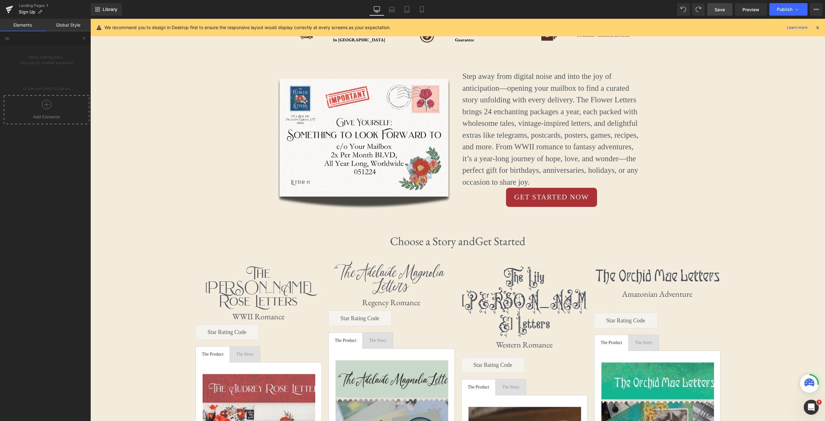
scroll to position [256, 0]
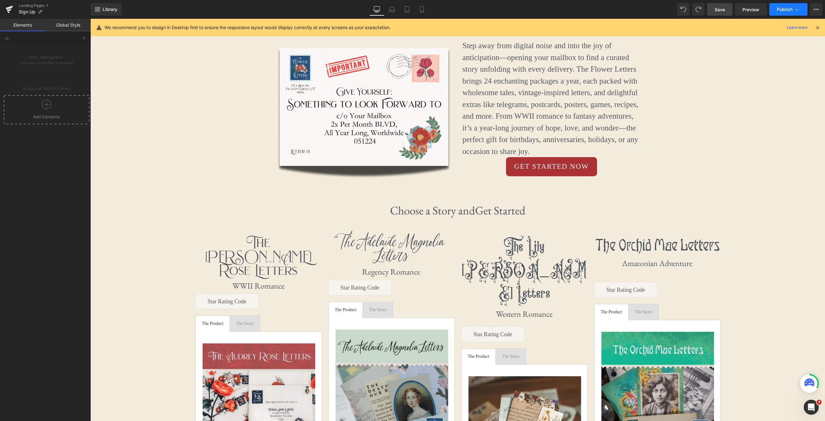
click at [606, 9] on icon at bounding box center [797, 9] width 6 height 6
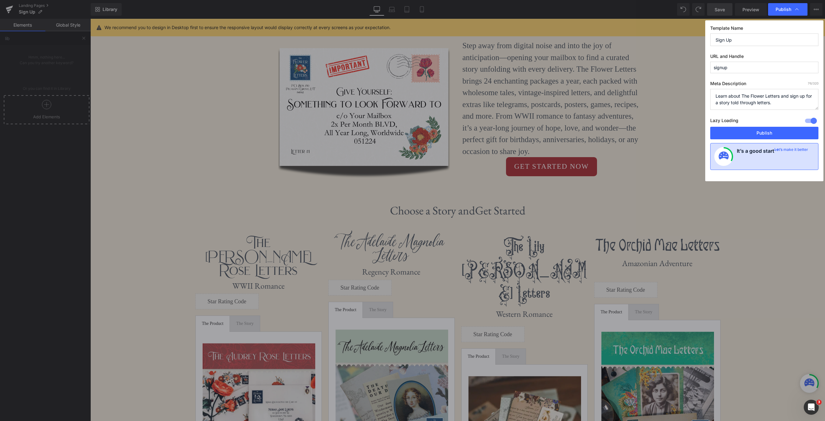
click at [606, 150] on div "Let’s make it better" at bounding box center [791, 156] width 34 height 19
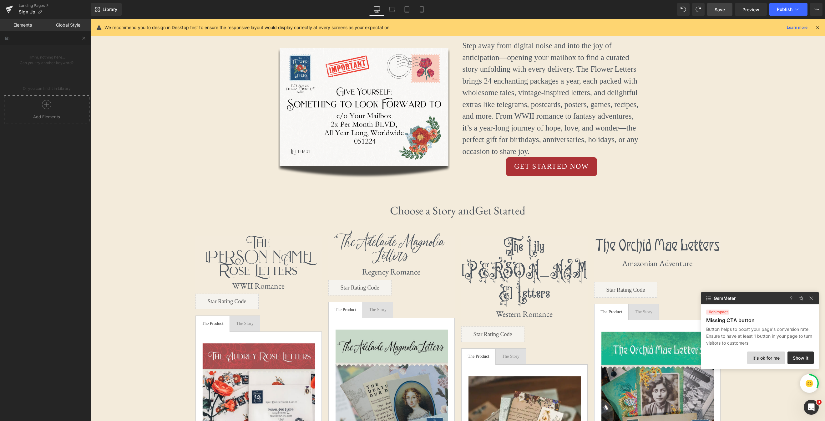
click at [606, 357] on button "It's ok for me" at bounding box center [766, 357] width 38 height 13
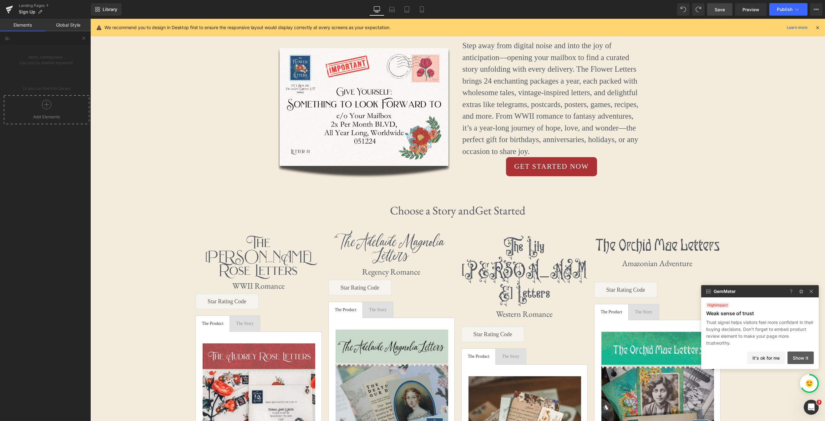
click at [606, 356] on button "Show it" at bounding box center [800, 357] width 26 height 13
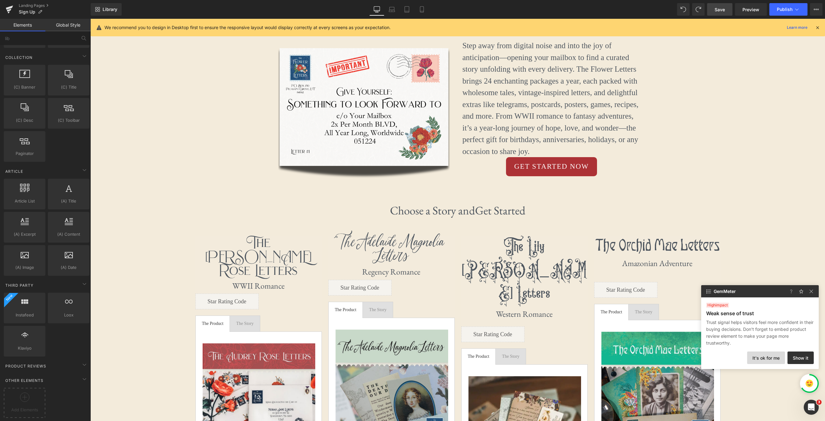
click at [606, 360] on button "It's ok for me" at bounding box center [766, 357] width 38 height 13
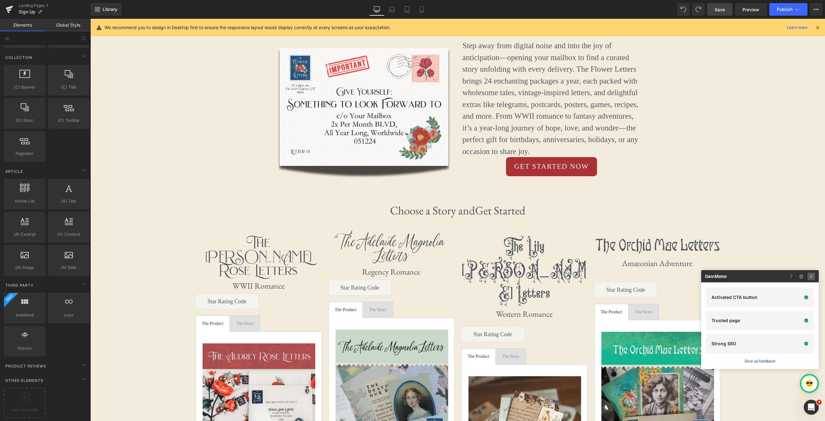
click at [606, 274] on img at bounding box center [812, 276] width 8 height 8
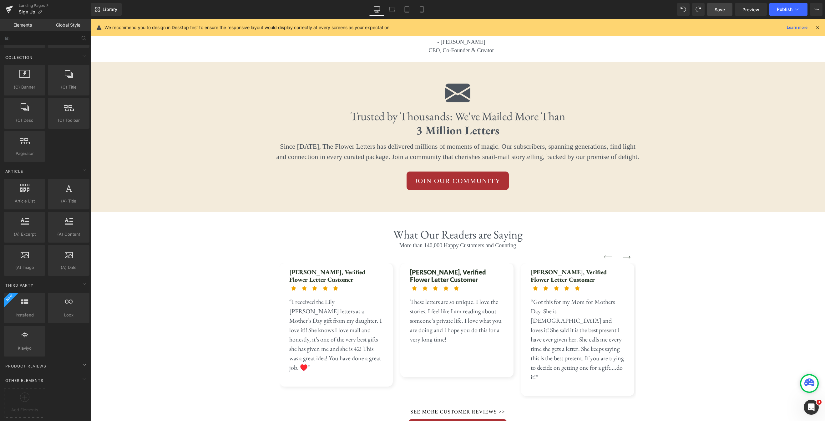
scroll to position [2120, 0]
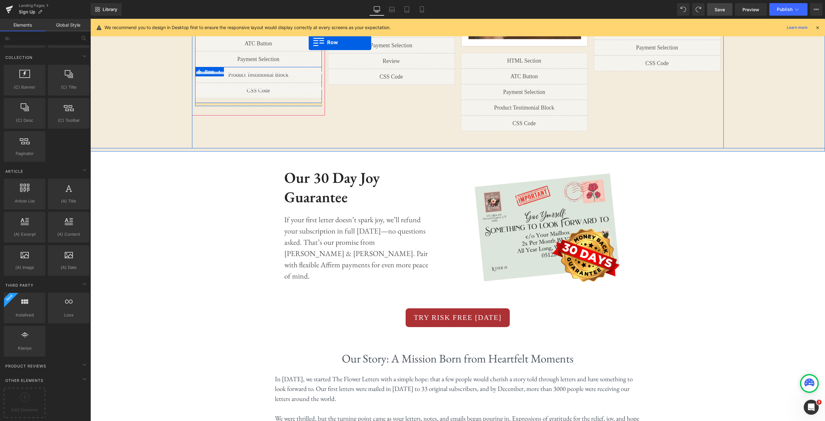
scroll to position [663, 0]
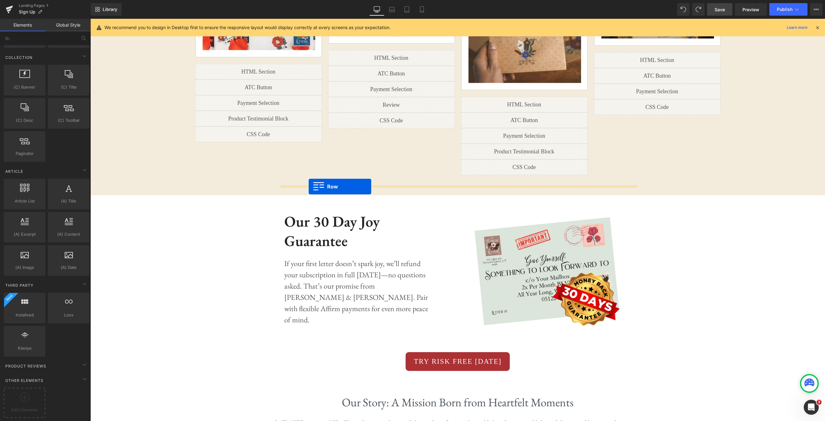
drag, startPoint x: 274, startPoint y: 206, endPoint x: 309, endPoint y: 186, distance: 39.9
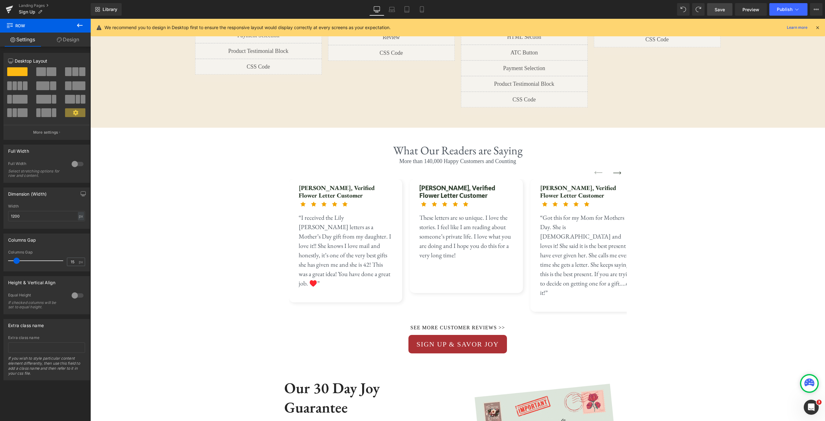
scroll to position [681, 0]
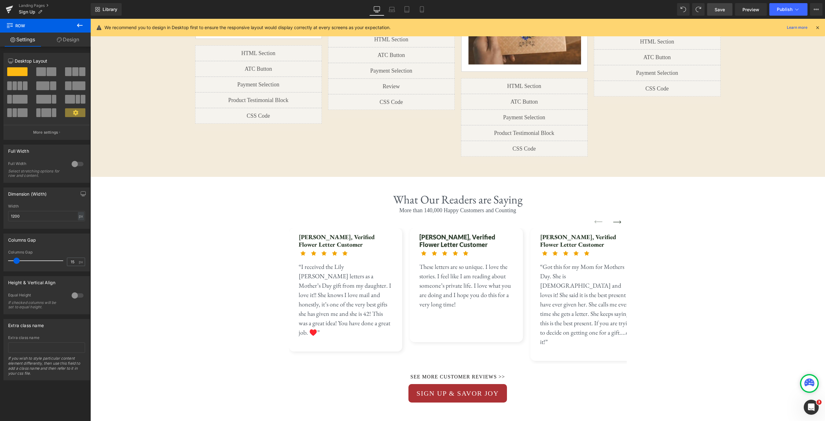
click at [606, 9] on span "Save" at bounding box center [720, 9] width 10 height 7
click at [606, 13] on link "Preview" at bounding box center [751, 9] width 32 height 13
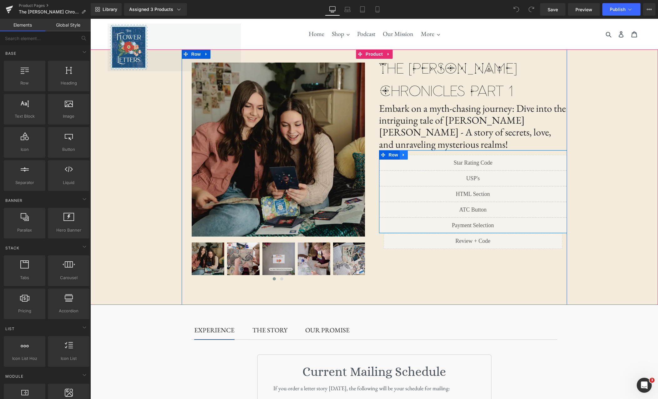
click at [402, 153] on icon at bounding box center [404, 155] width 4 height 5
click at [403, 153] on icon at bounding box center [404, 155] width 4 height 4
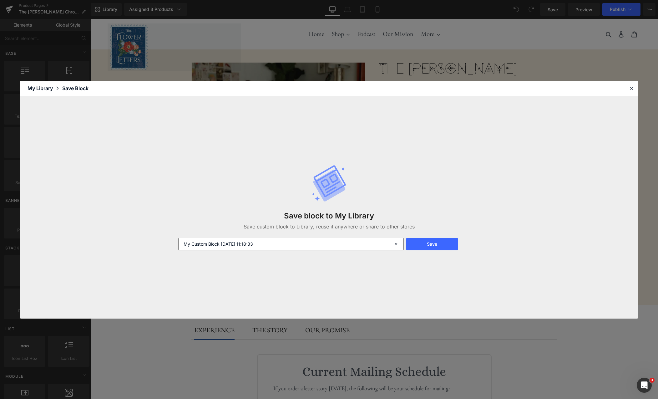
click at [340, 242] on input "My Custom Block 2025-09-06 11:18:33" at bounding box center [290, 244] width 225 height 13
type input "NA Product Block"
click at [442, 245] on button "Save" at bounding box center [432, 244] width 52 height 13
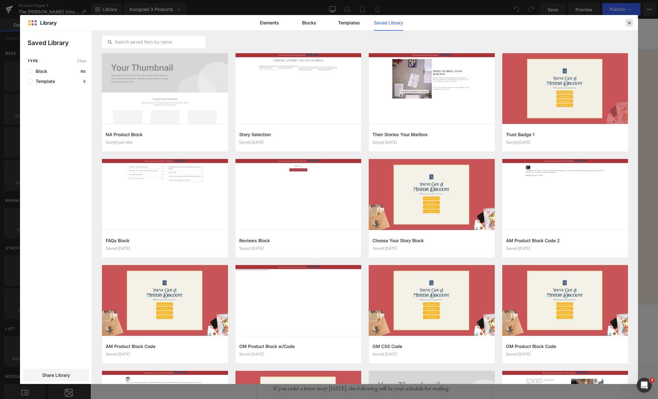
click at [630, 22] on icon at bounding box center [629, 23] width 6 height 6
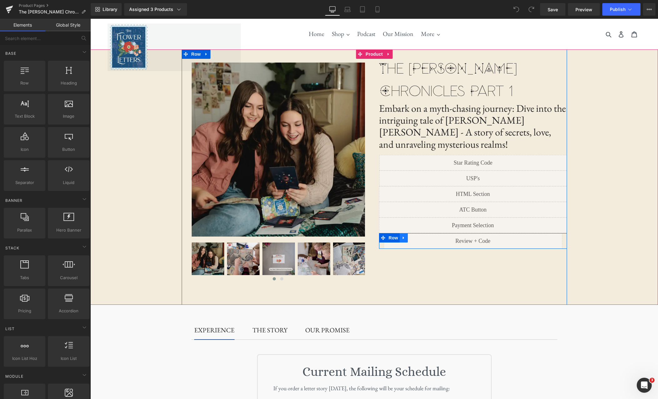
click at [407, 233] on link at bounding box center [404, 237] width 8 height 9
click at [404, 235] on icon at bounding box center [404, 237] width 4 height 5
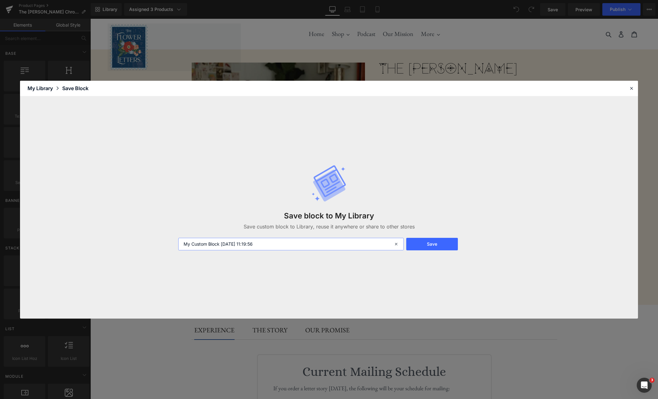
click at [331, 247] on input "My Custom Block 2025-09-06 11:19:56" at bounding box center [290, 244] width 225 height 13
type input "NA Review"
click at [448, 246] on button "Save" at bounding box center [432, 244] width 52 height 13
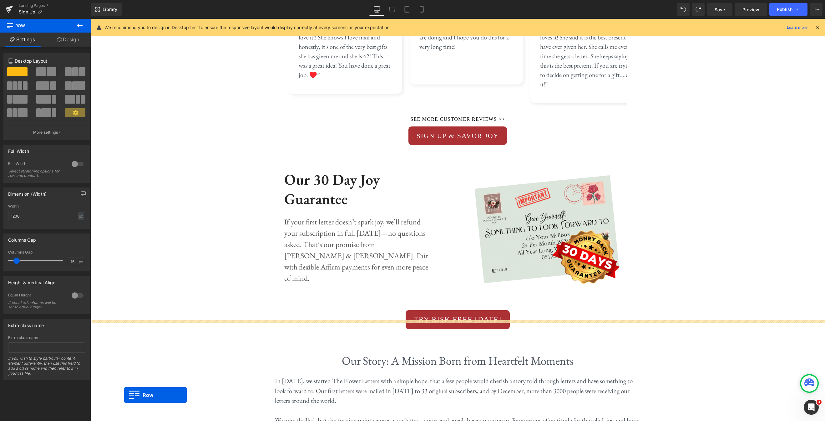
scroll to position [989, 0]
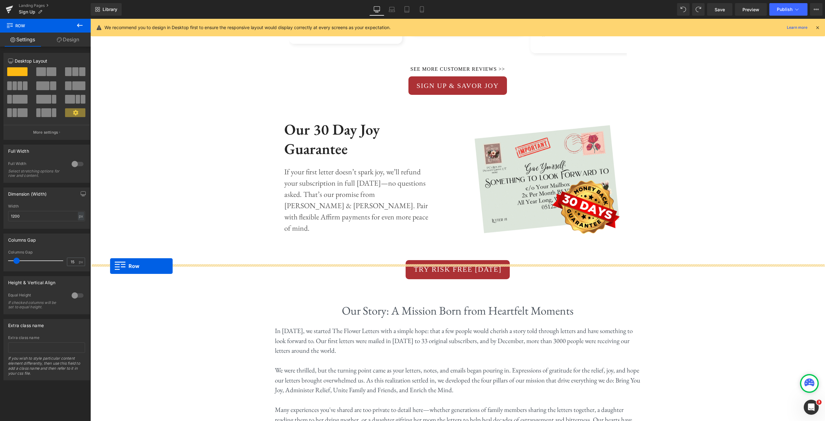
drag, startPoint x: 92, startPoint y: 202, endPoint x: 110, endPoint y: 266, distance: 66.5
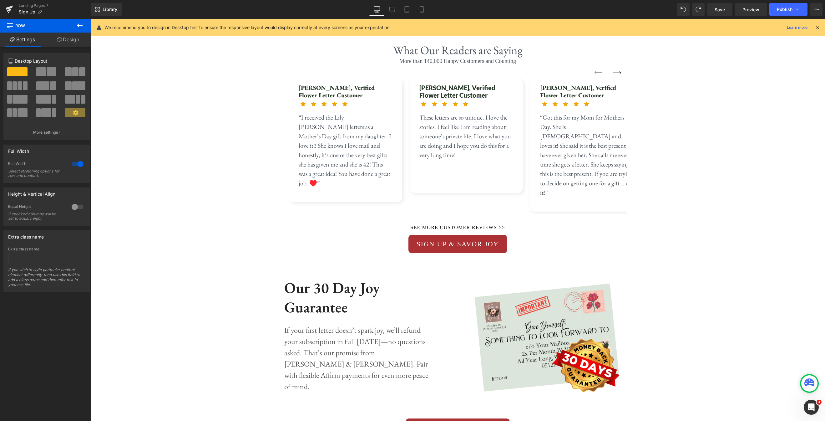
scroll to position [777, 0]
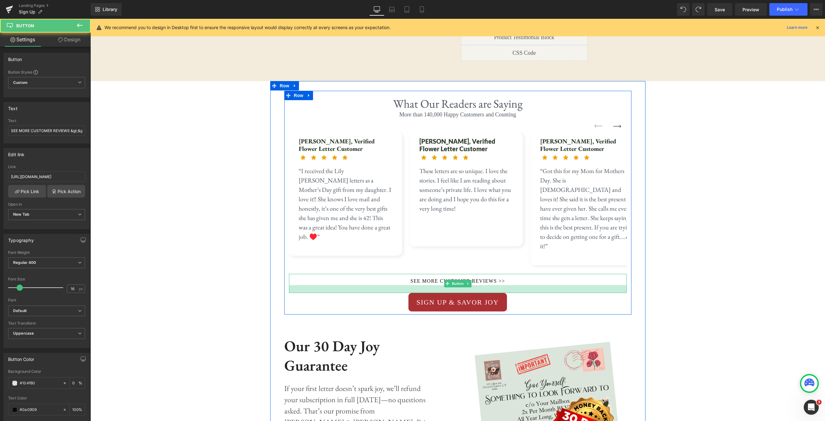
drag, startPoint x: 510, startPoint y: 257, endPoint x: 554, endPoint y: 231, distance: 51.6
click at [509, 285] on div at bounding box center [458, 289] width 338 height 8
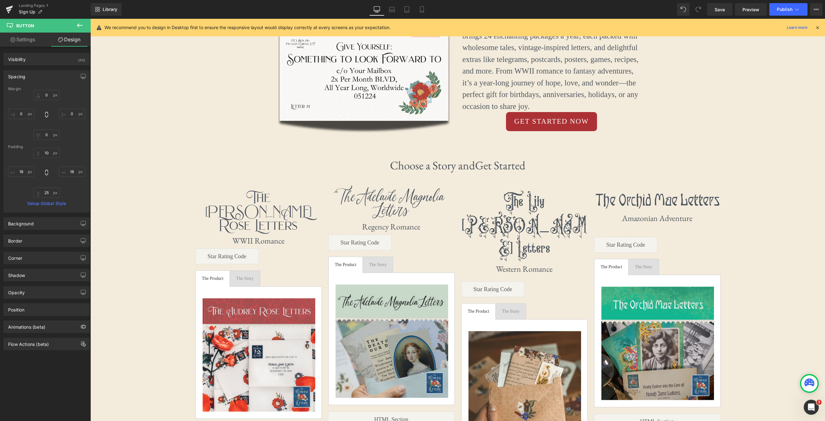
scroll to position [221, 0]
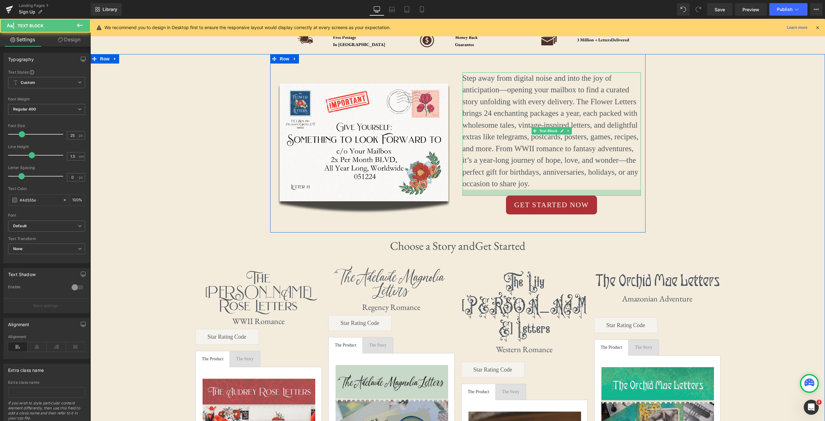
drag, startPoint x: 546, startPoint y: 191, endPoint x: 546, endPoint y: 197, distance: 6.0
click at [546, 197] on div "Step away from digital noise and into the joy of anticipation—opening your mail…" at bounding box center [552, 143] width 188 height 178
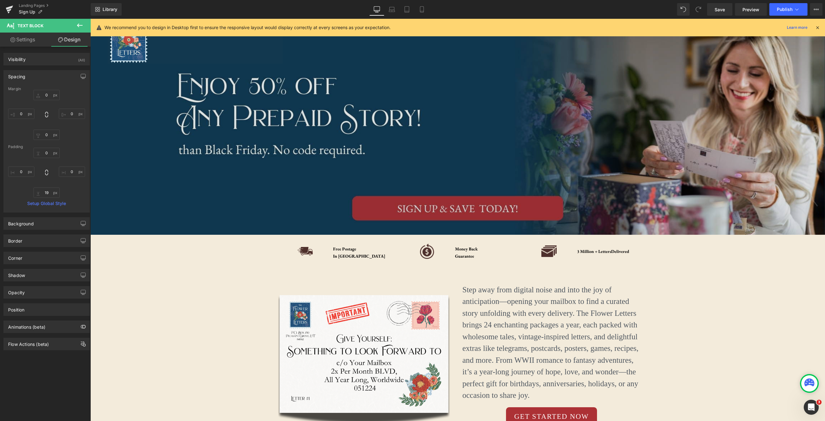
scroll to position [0, 0]
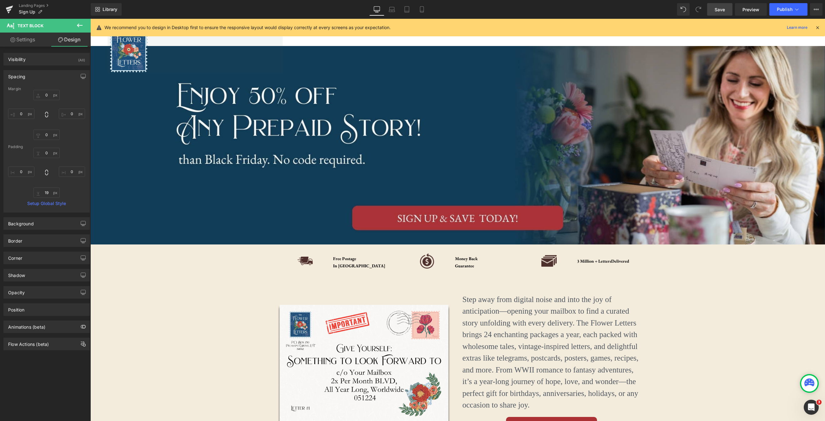
click at [718, 12] on span "Save" at bounding box center [720, 9] width 10 height 7
click at [757, 12] on span "Preview" at bounding box center [750, 9] width 17 height 7
click at [800, 12] on icon at bounding box center [797, 9] width 6 height 6
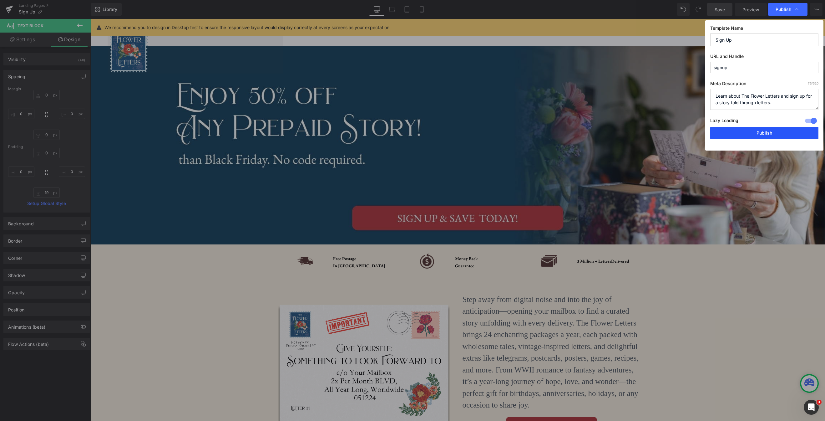
click at [779, 132] on button "Publish" at bounding box center [764, 133] width 108 height 13
